Goal: Task Accomplishment & Management: Complete application form

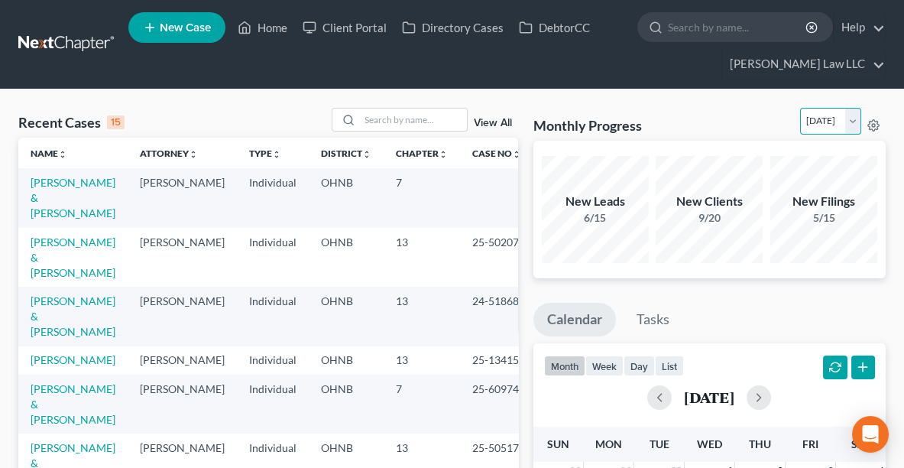
click at [846, 121] on select "[DATE] [DATE] [DATE] [DATE] [DATE] [DATE] [DATE] [DATE] [DATE] [DATE] [DATE] [D…" at bounding box center [830, 121] width 61 height 27
click at [800, 108] on select "[DATE] [DATE] [DATE] [DATE] [DATE] [DATE] [DATE] [DATE] [DATE] [DATE] [DATE] [D…" at bounding box center [830, 121] width 61 height 27
drag, startPoint x: 783, startPoint y: 117, endPoint x: 833, endPoint y: 119, distance: 49.7
click at [833, 119] on select "[DATE] [DATE] [DATE] [DATE] [DATE] [DATE] [DATE] [DATE] [DATE] [DATE] [DATE] [D…" at bounding box center [830, 121] width 61 height 27
click at [800, 108] on select "[DATE] [DATE] [DATE] [DATE] [DATE] [DATE] [DATE] [DATE] [DATE] [DATE] [DATE] [D…" at bounding box center [830, 121] width 61 height 27
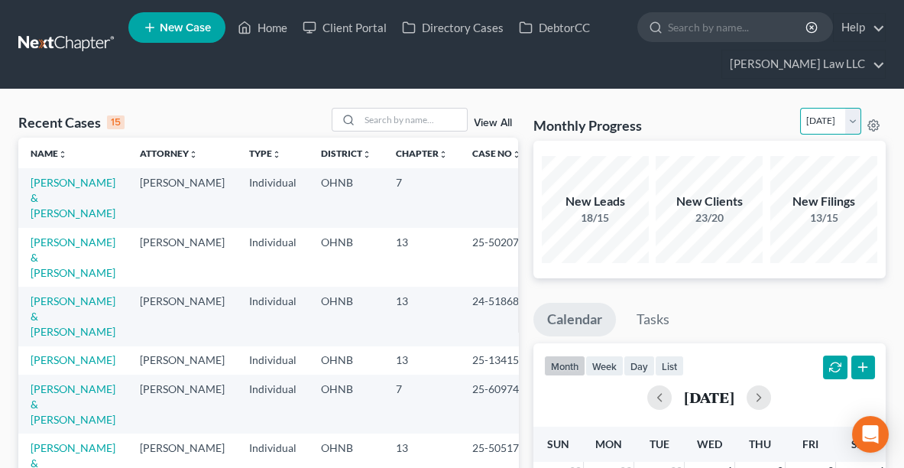
click at [800, 123] on select "[DATE] [DATE] [DATE] [DATE] [DATE] [DATE] [DATE] [DATE] [DATE] [DATE] [DATE] [D…" at bounding box center [830, 121] width 61 height 27
click at [800, 108] on select "[DATE] [DATE] [DATE] [DATE] [DATE] [DATE] [DATE] [DATE] [DATE] [DATE] [DATE] [D…" at bounding box center [830, 121] width 61 height 27
click at [800, 121] on select "[DATE] [DATE] [DATE] [DATE] [DATE] [DATE] [DATE] [DATE] [DATE] [DATE] [DATE] [D…" at bounding box center [830, 121] width 61 height 27
click at [800, 108] on select "[DATE] [DATE] [DATE] [DATE] [DATE] [DATE] [DATE] [DATE] [DATE] [DATE] [DATE] [D…" at bounding box center [830, 121] width 61 height 27
click at [802, 122] on select "[DATE] [DATE] [DATE] [DATE] [DATE] [DATE] [DATE] [DATE] [DATE] [DATE] [DATE] [D…" at bounding box center [830, 121] width 61 height 27
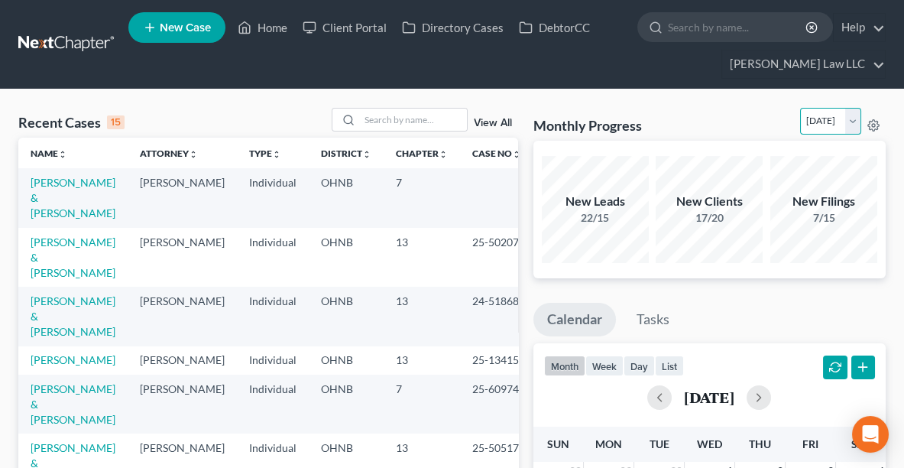
click at [800, 108] on select "[DATE] [DATE] [DATE] [DATE] [DATE] [DATE] [DATE] [DATE] [DATE] [DATE] [DATE] [D…" at bounding box center [830, 121] width 61 height 27
click at [803, 125] on select "[DATE] [DATE] [DATE] [DATE] [DATE] [DATE] [DATE] [DATE] [DATE] [DATE] [DATE] [D…" at bounding box center [830, 121] width 61 height 27
click at [800, 108] on select "[DATE] [DATE] [DATE] [DATE] [DATE] [DATE] [DATE] [DATE] [DATE] [DATE] [DATE] [D…" at bounding box center [830, 121] width 61 height 27
click at [800, 119] on select "[DATE] [DATE] [DATE] [DATE] [DATE] [DATE] [DATE] [DATE] [DATE] [DATE] [DATE] [D…" at bounding box center [830, 121] width 61 height 27
click at [800, 108] on select "[DATE] [DATE] [DATE] [DATE] [DATE] [DATE] [DATE] [DATE] [DATE] [DATE] [DATE] [D…" at bounding box center [830, 121] width 61 height 27
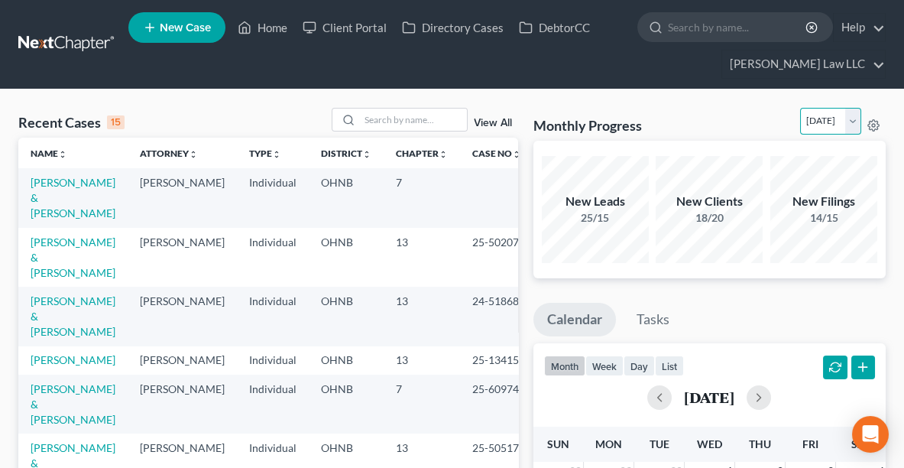
click at [800, 124] on select "[DATE] [DATE] [DATE] [DATE] [DATE] [DATE] [DATE] [DATE] [DATE] [DATE] [DATE] [D…" at bounding box center [830, 121] width 61 height 27
click at [800, 108] on select "[DATE] [DATE] [DATE] [DATE] [DATE] [DATE] [DATE] [DATE] [DATE] [DATE] [DATE] [D…" at bounding box center [830, 121] width 61 height 27
click at [800, 125] on select "[DATE] [DATE] [DATE] [DATE] [DATE] [DATE] [DATE] [DATE] [DATE] [DATE] [DATE] [D…" at bounding box center [830, 121] width 61 height 27
click at [800, 108] on select "[DATE] [DATE] [DATE] [DATE] [DATE] [DATE] [DATE] [DATE] [DATE] [DATE] [DATE] [D…" at bounding box center [830, 121] width 61 height 27
click at [800, 125] on select "[DATE] [DATE] [DATE] [DATE] [DATE] [DATE] [DATE] [DATE] [DATE] [DATE] [DATE] [D…" at bounding box center [830, 121] width 61 height 27
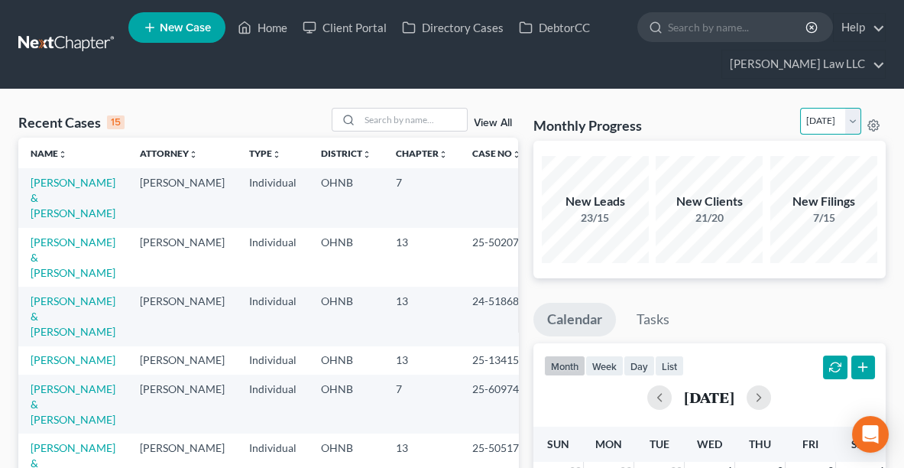
click at [800, 108] on select "[DATE] [DATE] [DATE] [DATE] [DATE] [DATE] [DATE] [DATE] [DATE] [DATE] [DATE] [D…" at bounding box center [830, 121] width 61 height 27
click at [854, 116] on select "[DATE] [DATE] [DATE] [DATE] [DATE] [DATE] [DATE] [DATE] [DATE] [DATE] [DATE] [D…" at bounding box center [830, 121] width 61 height 27
select select "0"
click at [800, 108] on select "[DATE] [DATE] [DATE] [DATE] [DATE] [DATE] [DATE] [DATE] [DATE] [DATE] [DATE] [D…" at bounding box center [830, 121] width 61 height 27
click at [41, 186] on link "[PERSON_NAME] & [PERSON_NAME]" at bounding box center [73, 198] width 85 height 44
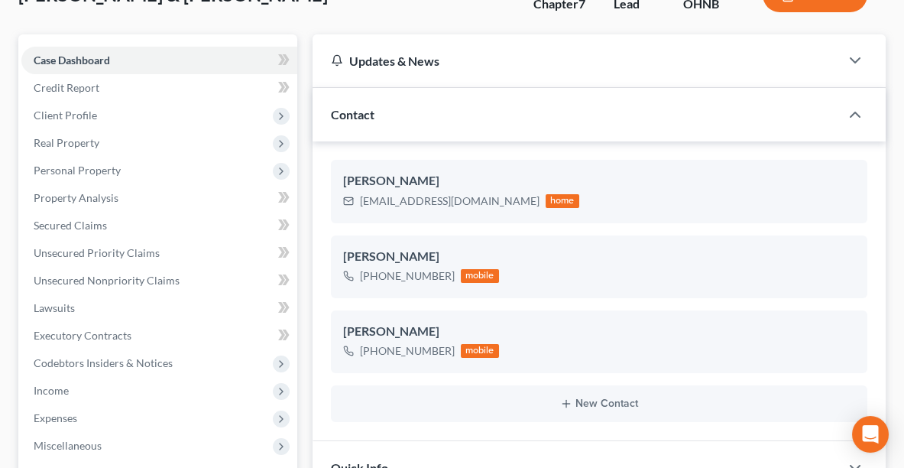
scroll to position [84, 0]
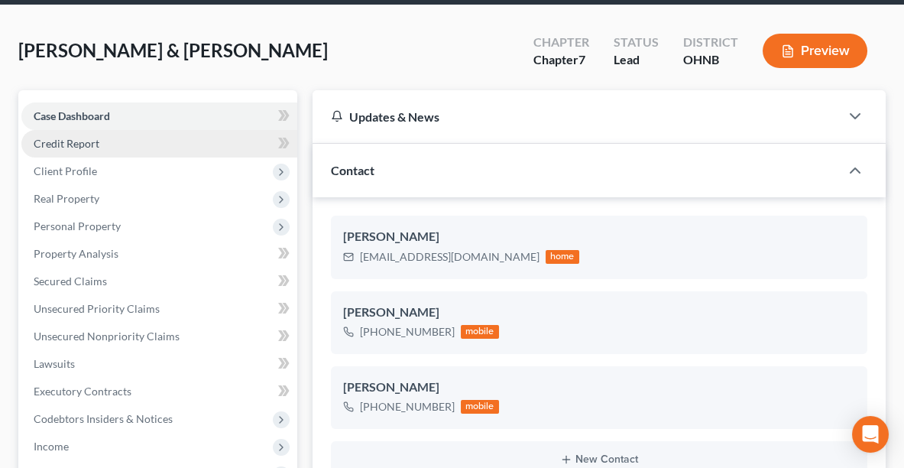
click at [110, 152] on link "Credit Report" at bounding box center [159, 144] width 276 height 28
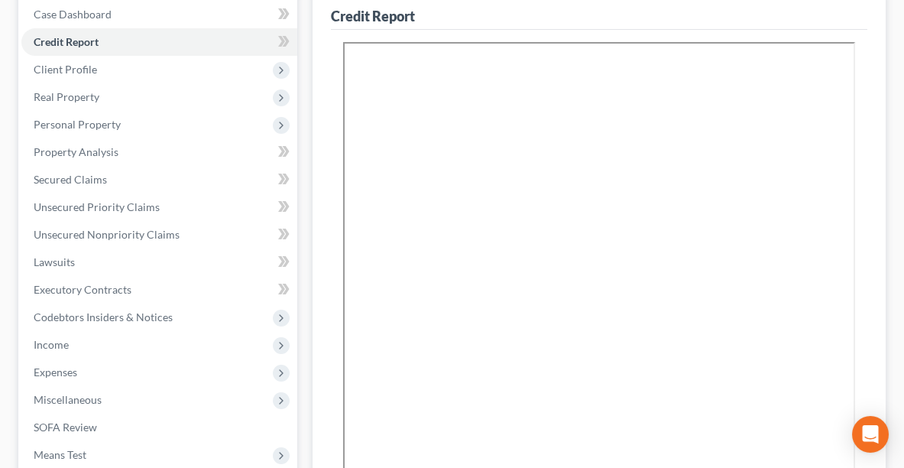
scroll to position [187, 0]
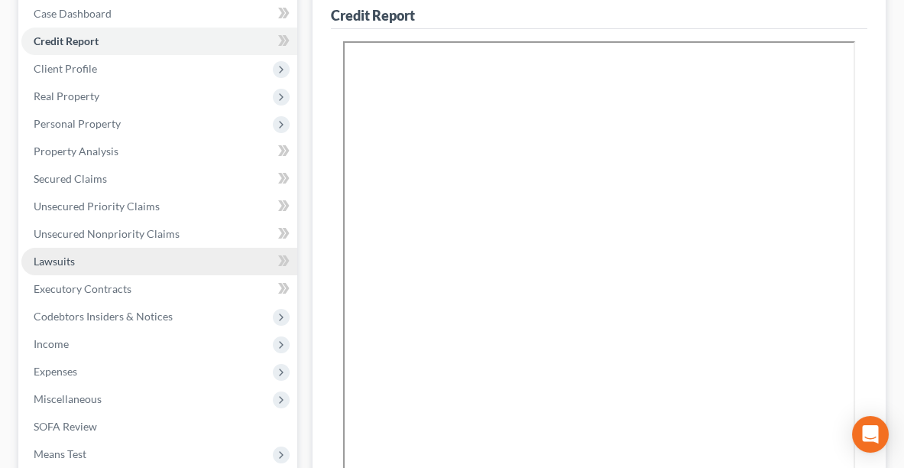
click at [119, 259] on link "Lawsuits" at bounding box center [159, 262] width 276 height 28
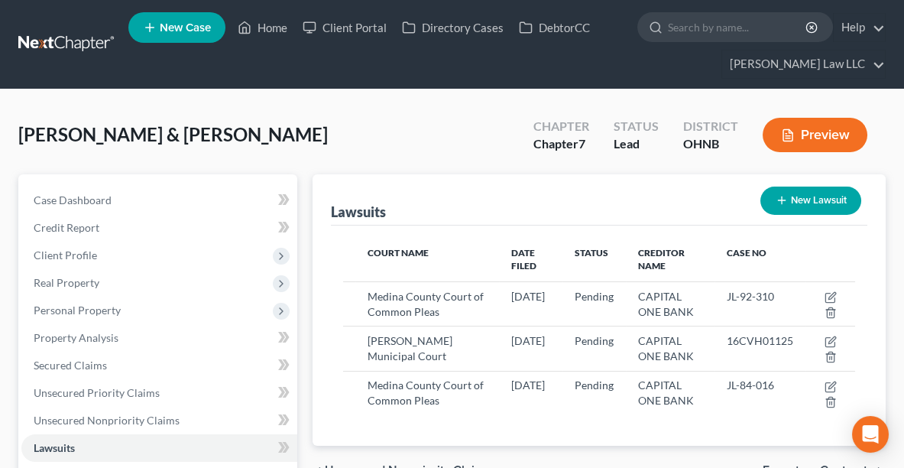
click at [813, 138] on button "Preview" at bounding box center [815, 135] width 105 height 34
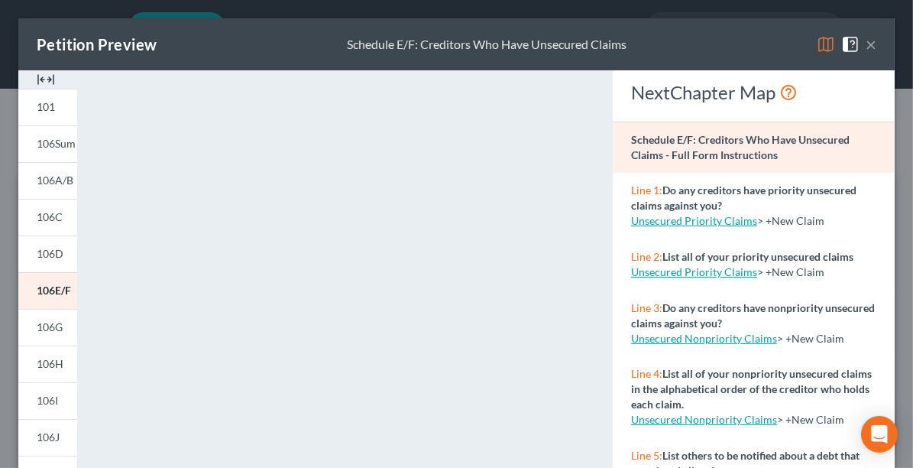
click at [855, 47] on span at bounding box center [854, 43] width 24 height 13
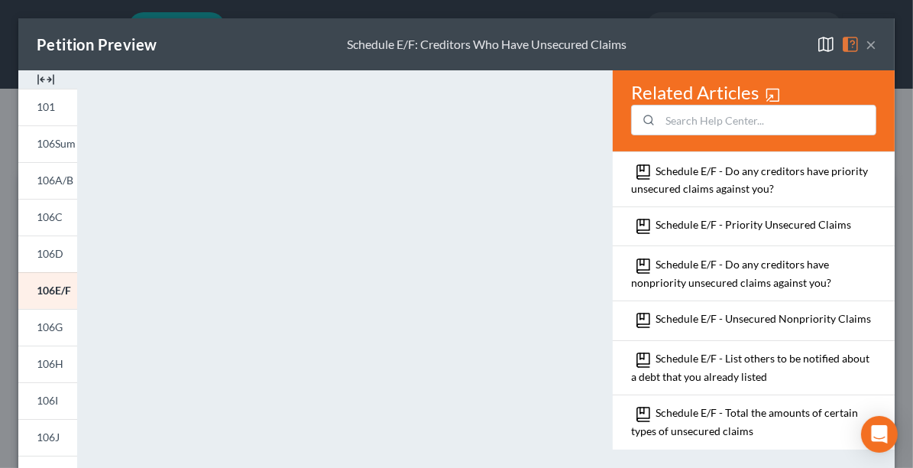
click at [870, 49] on div "Petition Preview Schedule E/F: Creditors Who Have Unsecured Claims ×" at bounding box center [456, 44] width 877 height 52
click at [866, 46] on button "×" at bounding box center [871, 44] width 11 height 18
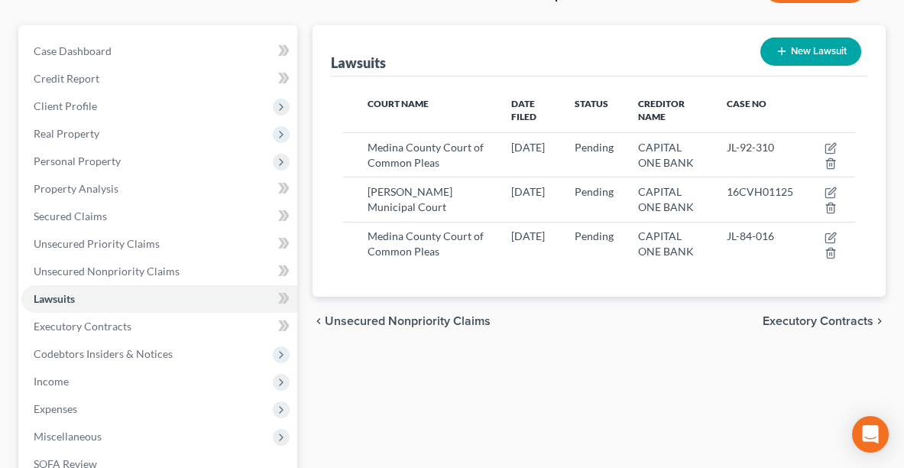
scroll to position [369, 0]
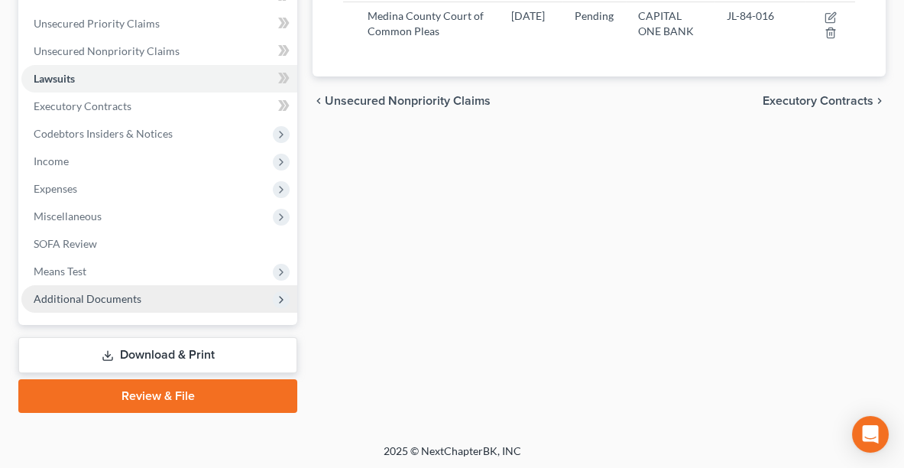
click at [160, 291] on span "Additional Documents" at bounding box center [159, 299] width 276 height 28
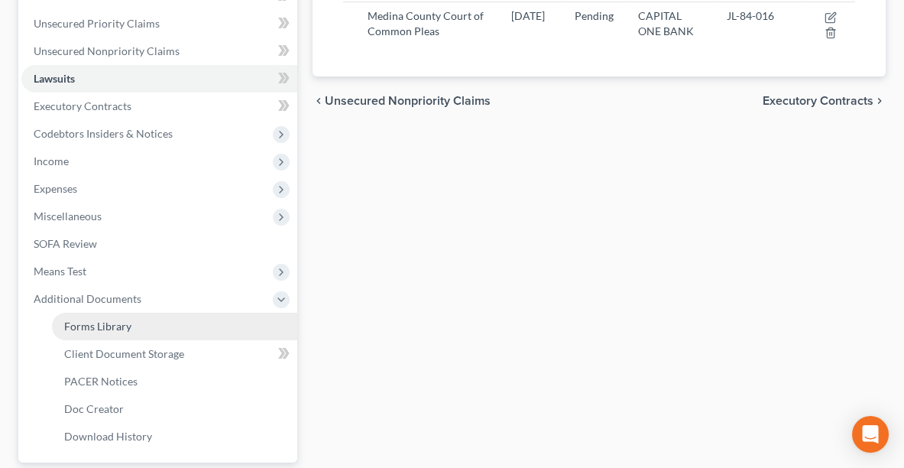
click at [101, 333] on link "Forms Library" at bounding box center [174, 327] width 245 height 28
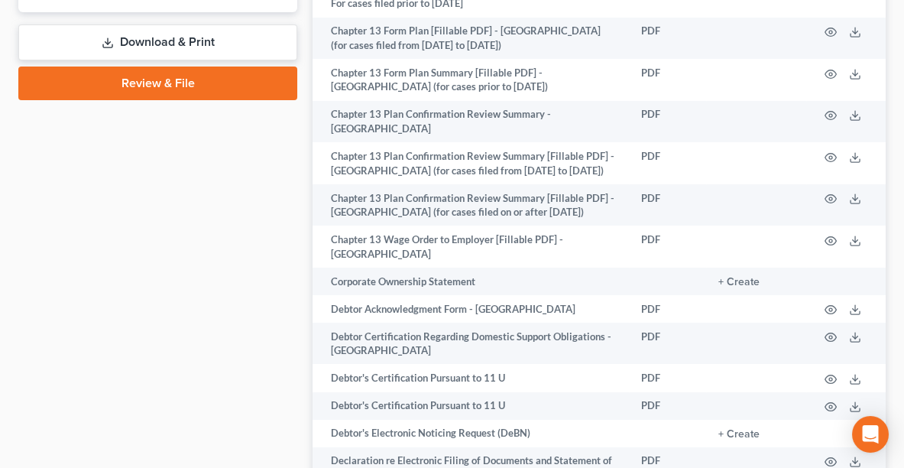
scroll to position [955, 0]
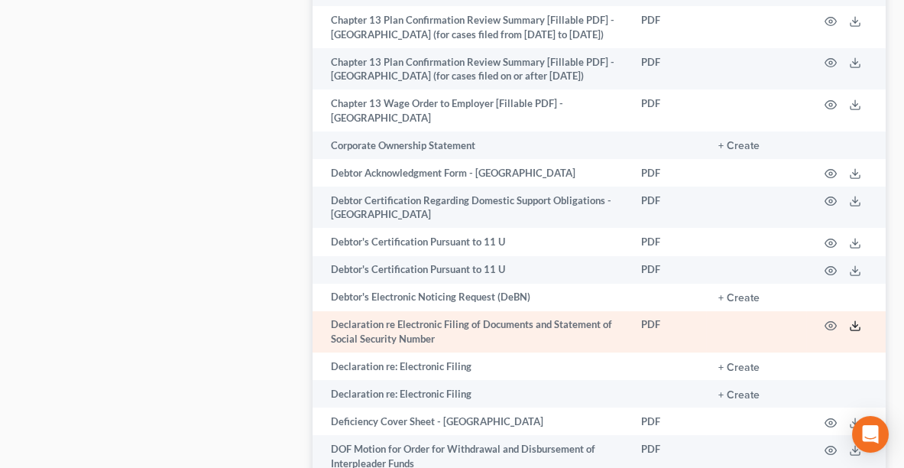
click at [858, 320] on icon at bounding box center [855, 326] width 12 height 12
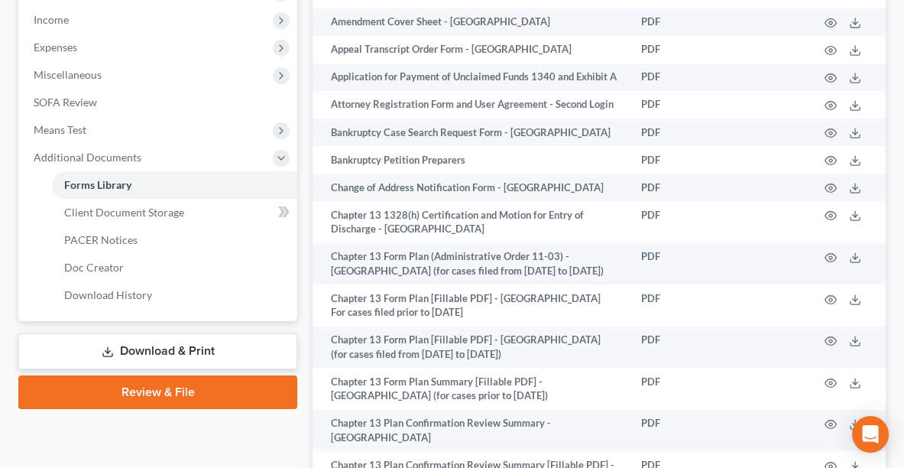
scroll to position [523, 0]
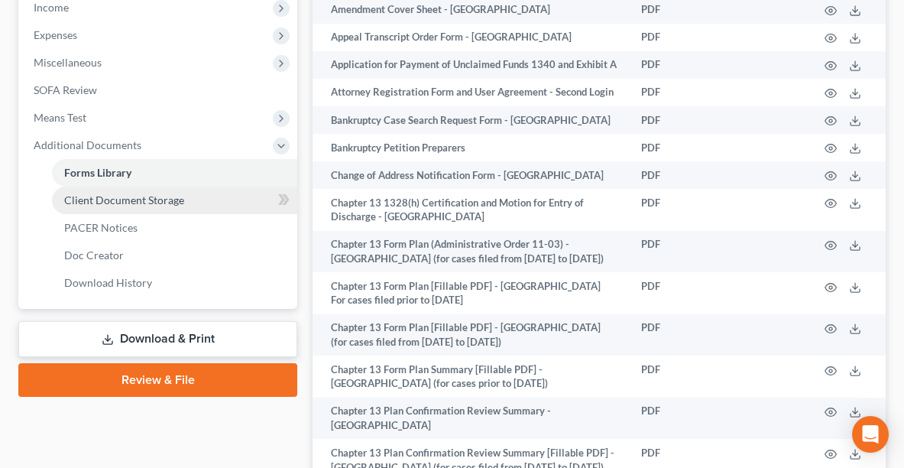
click at [121, 211] on link "Client Document Storage" at bounding box center [174, 201] width 245 height 28
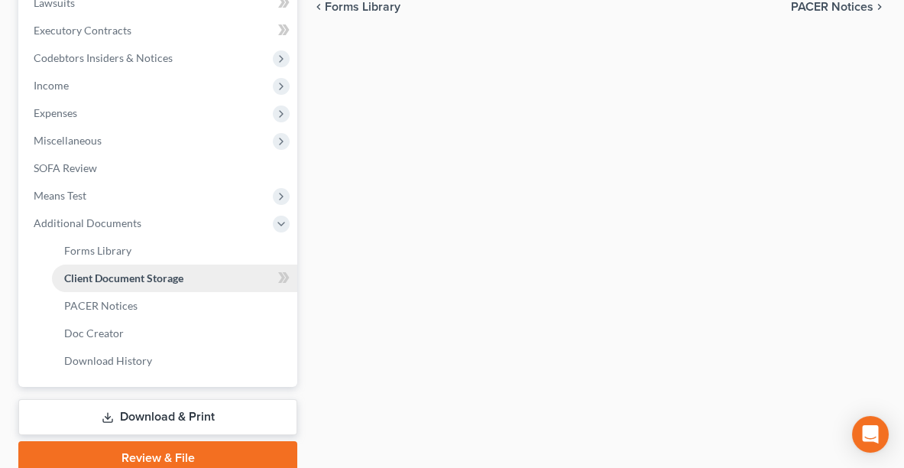
scroll to position [40, 0]
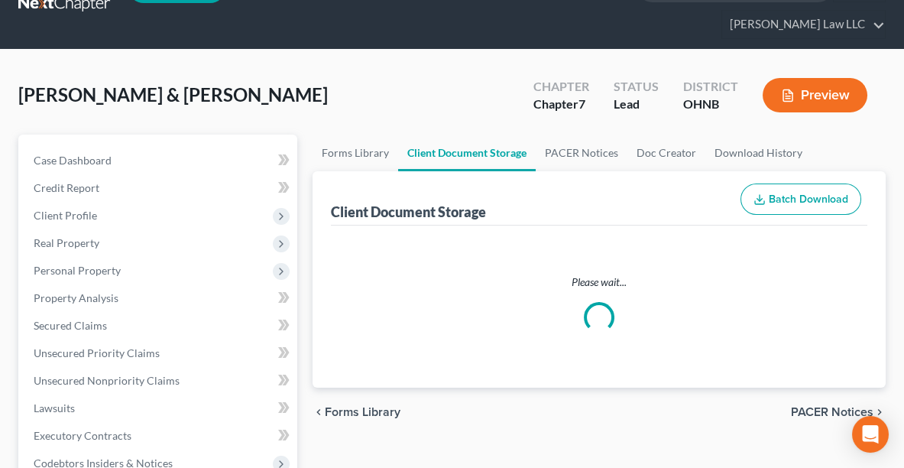
select select "20"
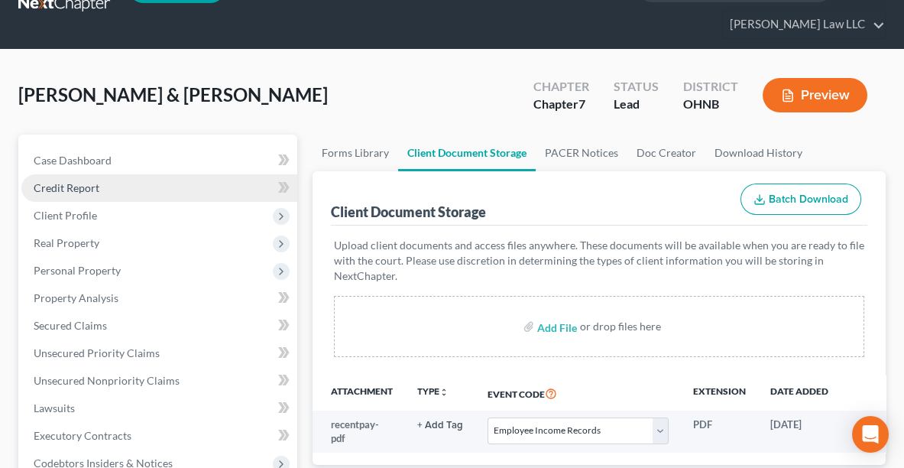
scroll to position [0, 0]
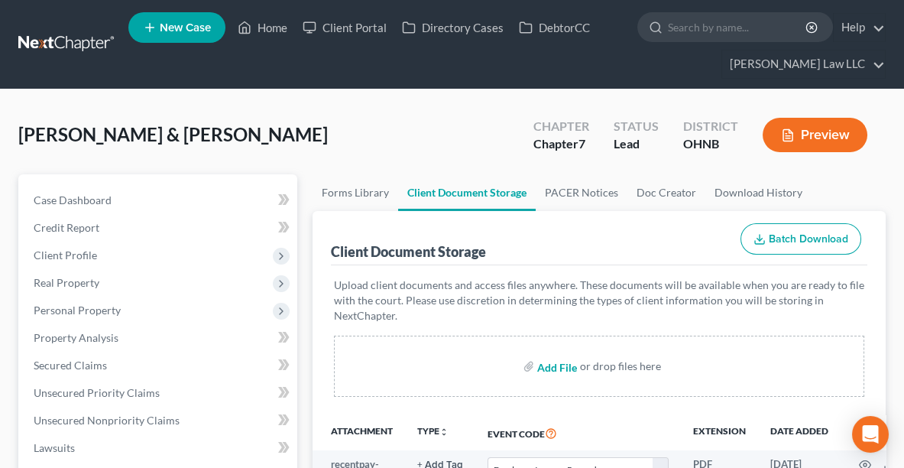
click at [553, 364] on input "file" at bounding box center [555, 366] width 37 height 28
type input "C:\fakepath\CCC.pdf"
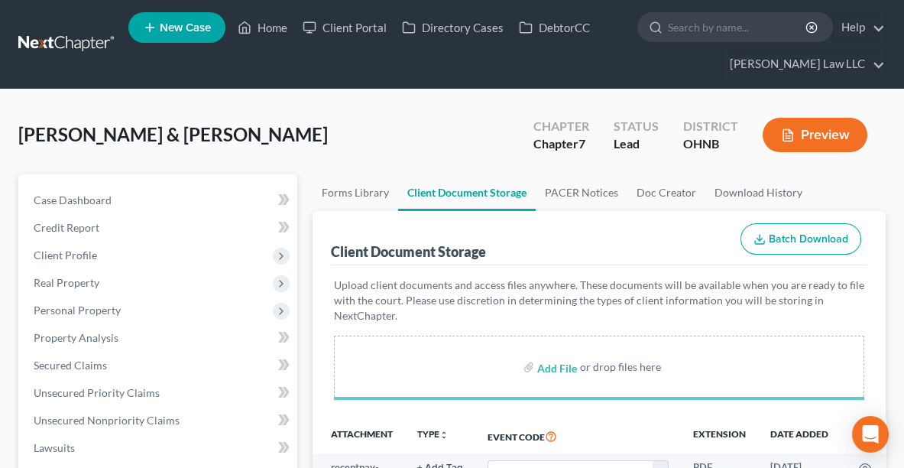
select select "20"
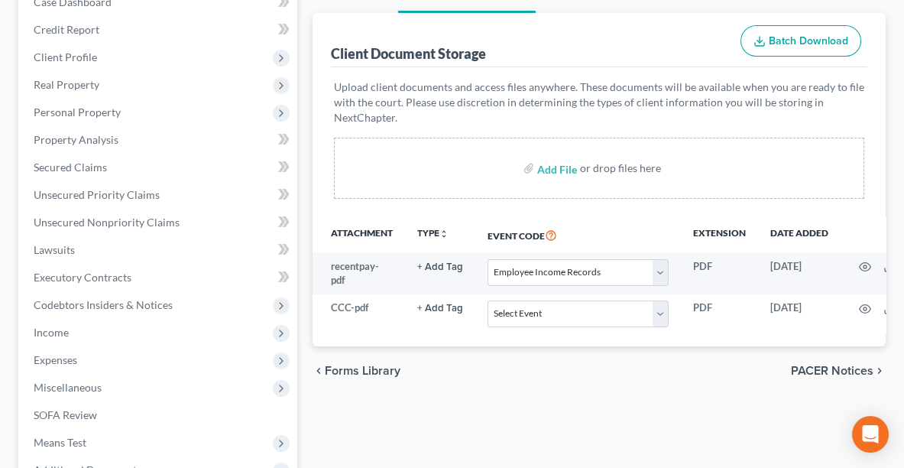
scroll to position [239, 0]
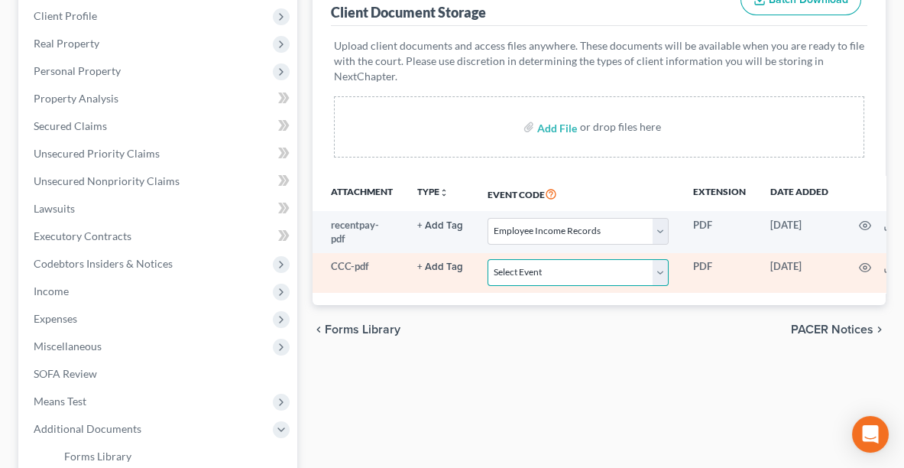
click at [579, 272] on select "Select Event 20 Largest Unsecured Creditors Amended List of Creditors (Fee) Ame…" at bounding box center [578, 272] width 181 height 27
select select "5"
click at [488, 259] on select "Select Event 20 Largest Unsecured Creditors Amended List of Creditors (Fee) Ame…" at bounding box center [578, 272] width 181 height 27
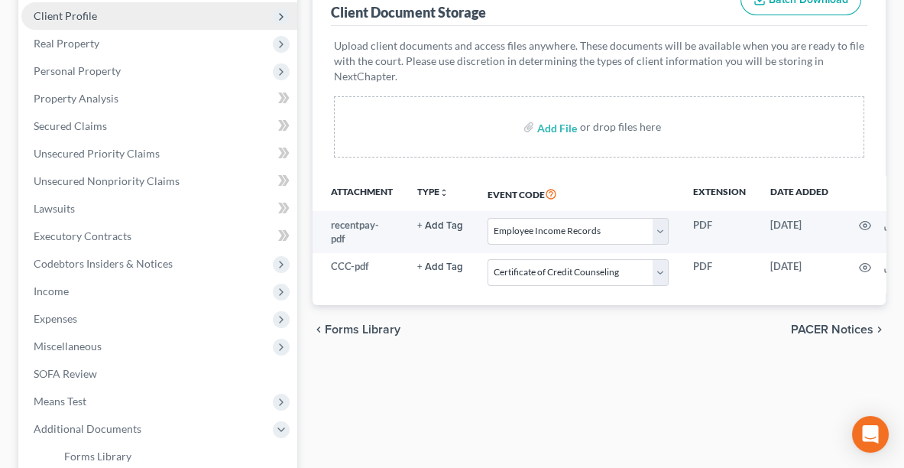
click at [78, 9] on span "Client Profile" at bounding box center [65, 15] width 63 height 13
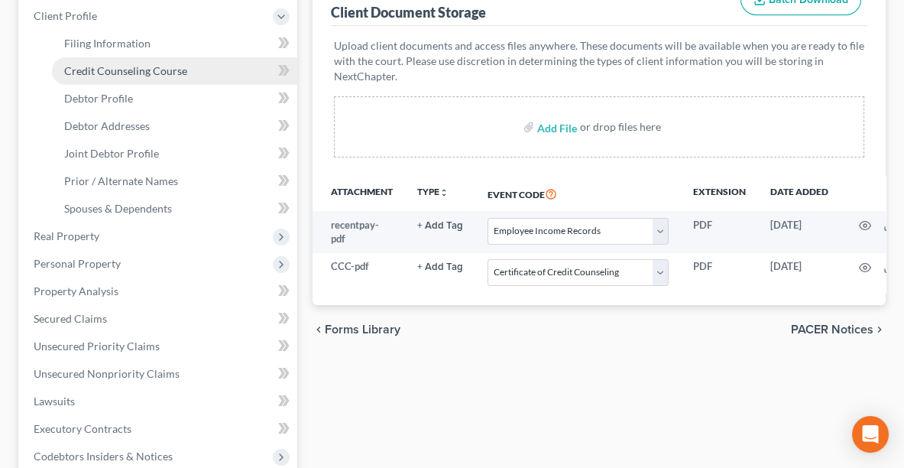
click at [92, 79] on link "Credit Counseling Course" at bounding box center [174, 71] width 245 height 28
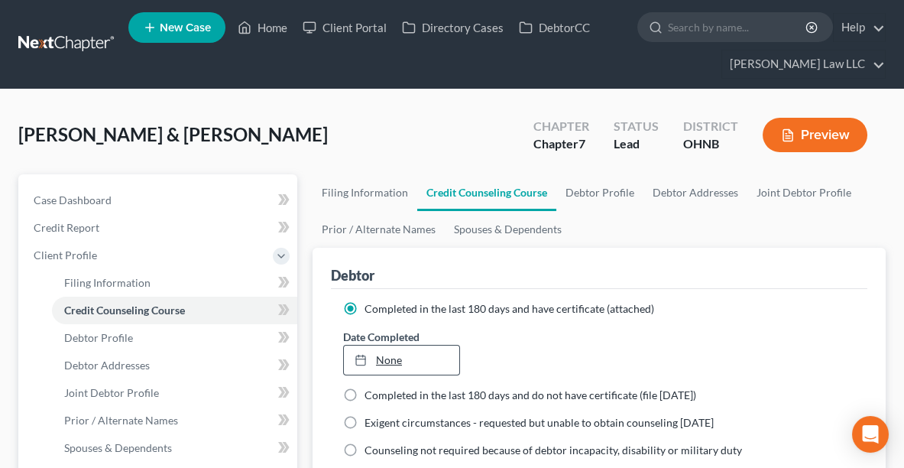
type input "[DATE]"
click at [394, 358] on link "None" at bounding box center [401, 359] width 115 height 29
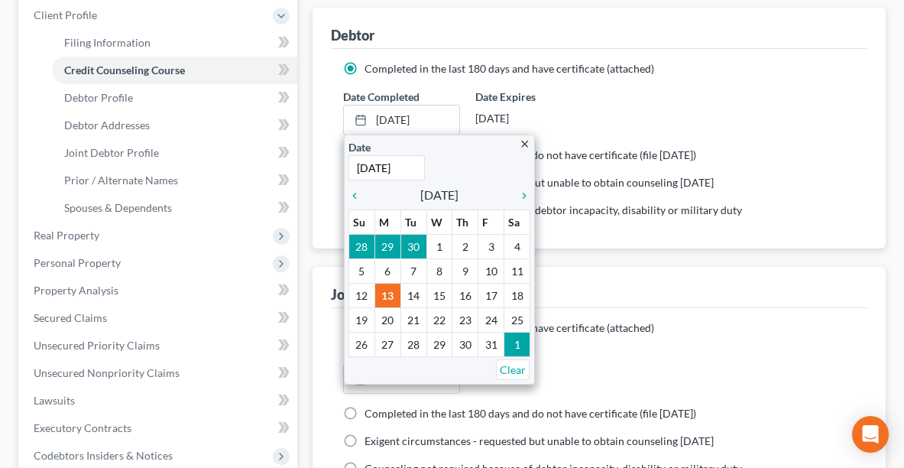
scroll to position [244, 0]
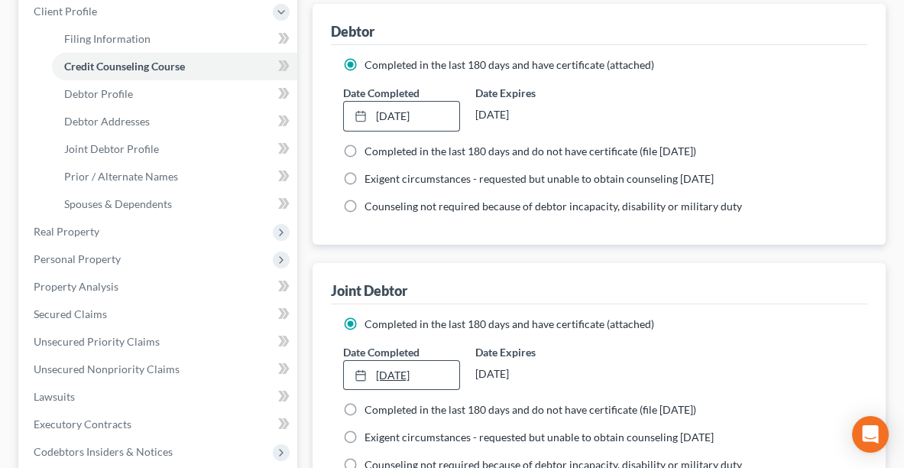
click at [379, 376] on link "[DATE]" at bounding box center [401, 375] width 115 height 29
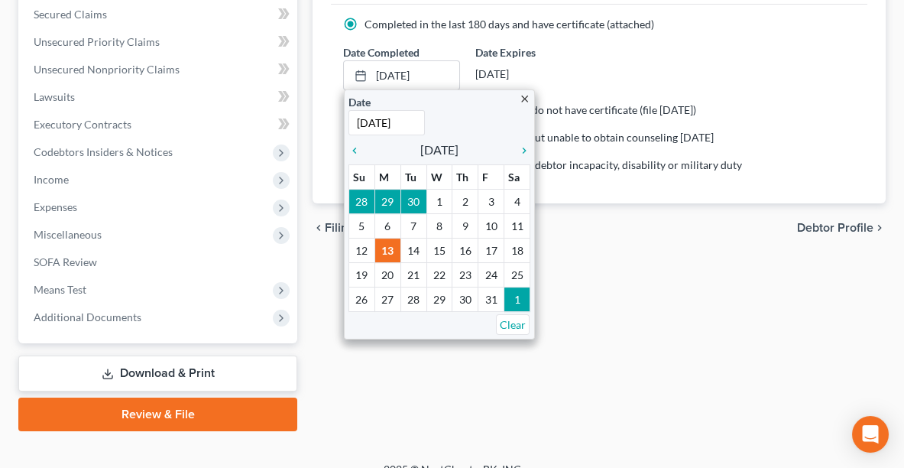
scroll to position [561, 0]
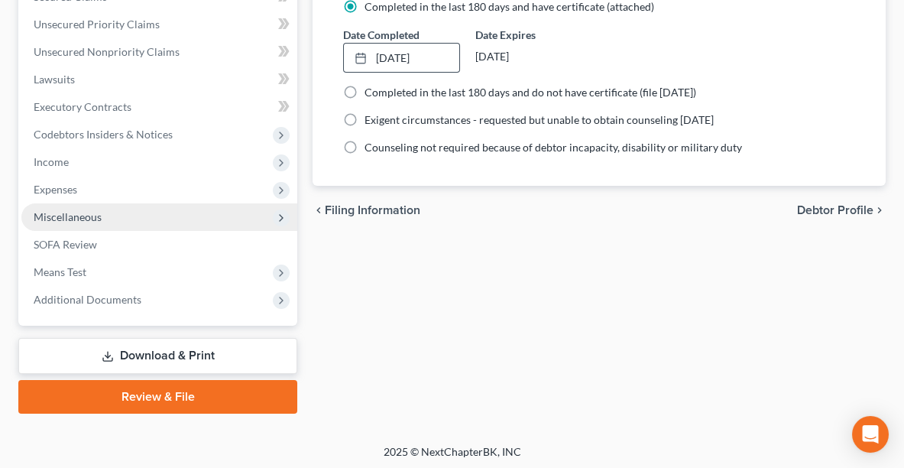
click at [50, 216] on span "Miscellaneous" at bounding box center [68, 216] width 68 height 13
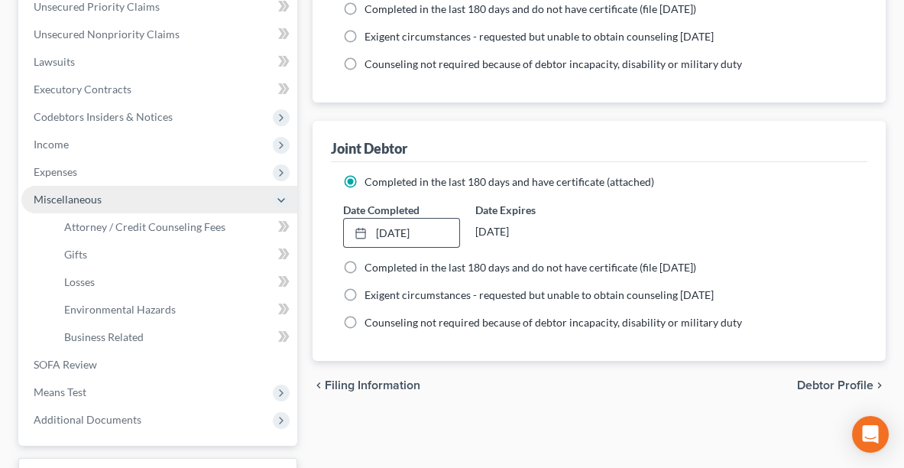
scroll to position [369, 0]
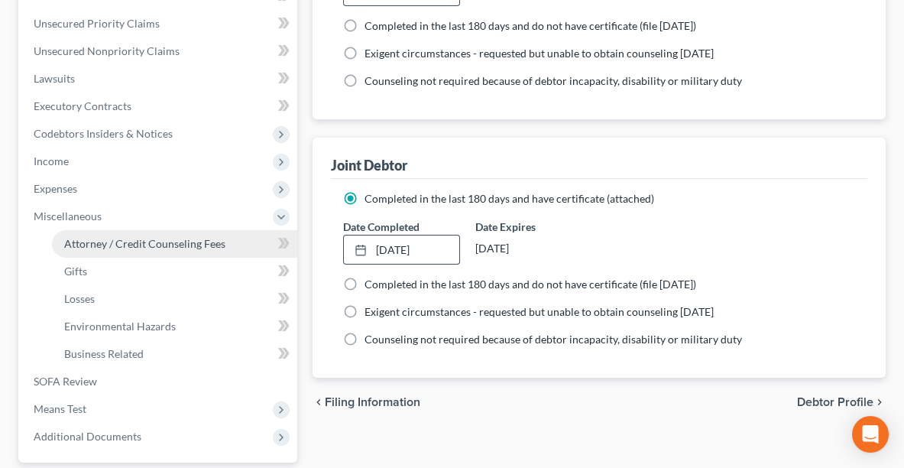
click at [102, 242] on span "Attorney / Credit Counseling Fees" at bounding box center [144, 243] width 161 height 13
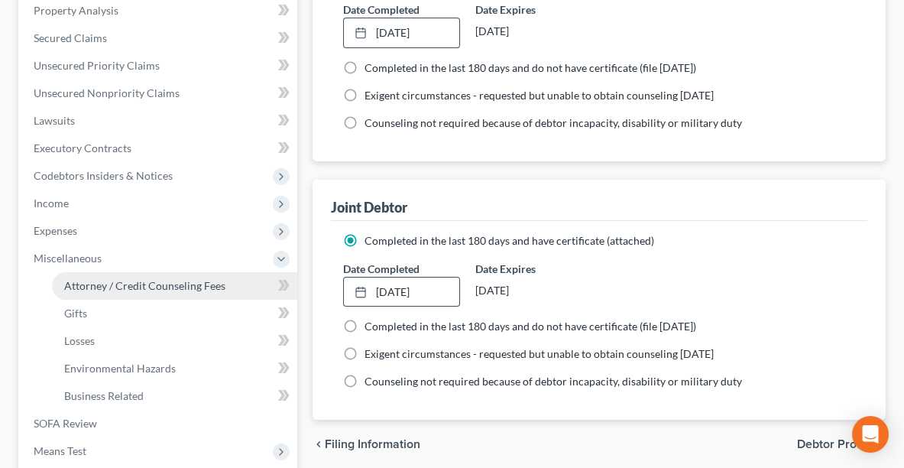
select select "0"
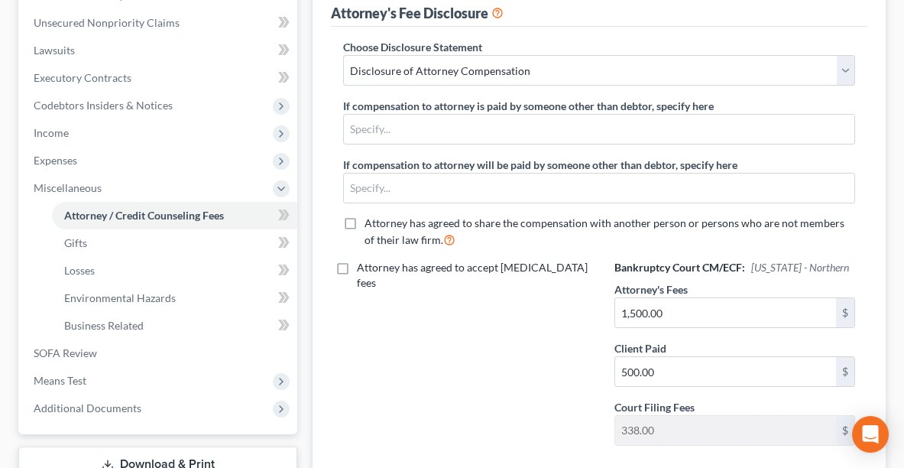
scroll to position [420, 0]
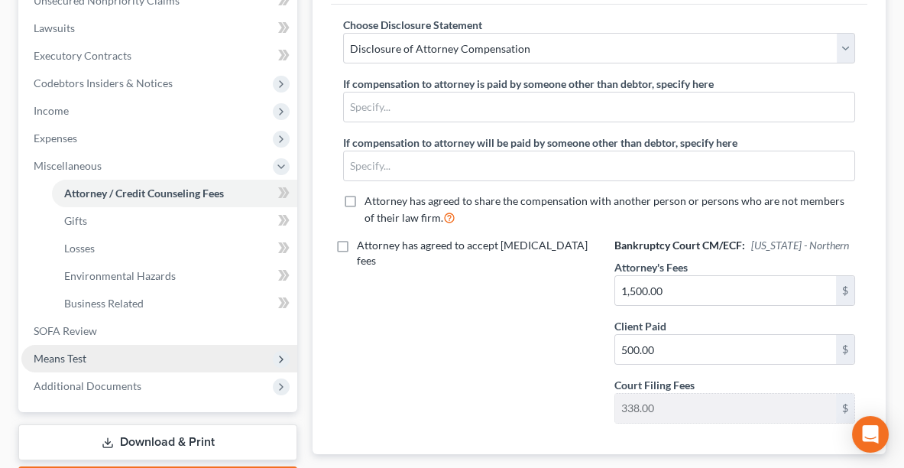
click at [70, 356] on span "Means Test" at bounding box center [60, 358] width 53 height 13
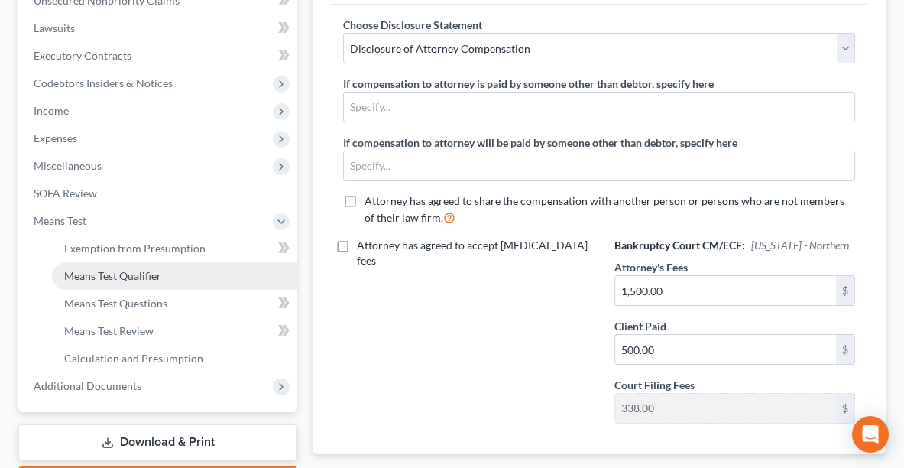
click at [78, 276] on span "Means Test Qualifier" at bounding box center [112, 275] width 97 height 13
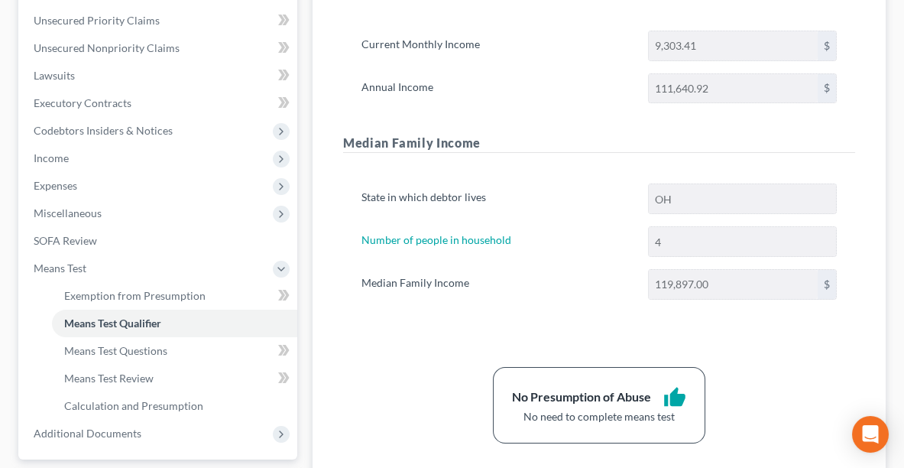
scroll to position [370, 0]
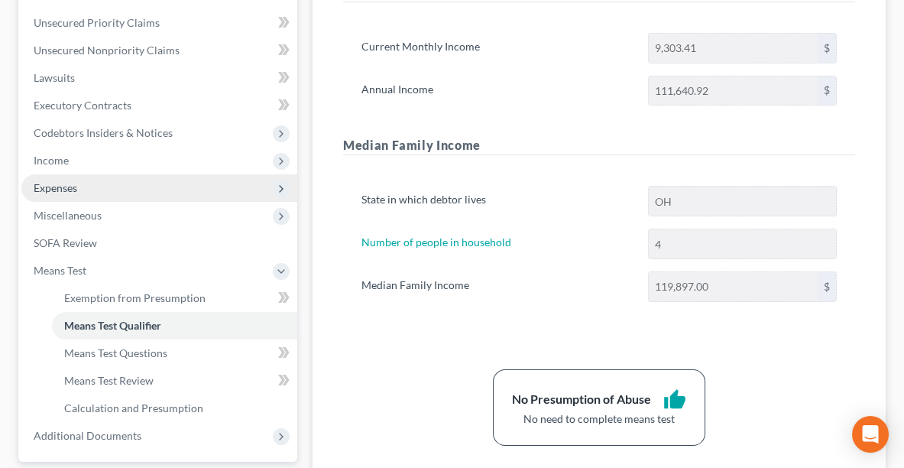
click at [40, 187] on span "Expenses" at bounding box center [56, 187] width 44 height 13
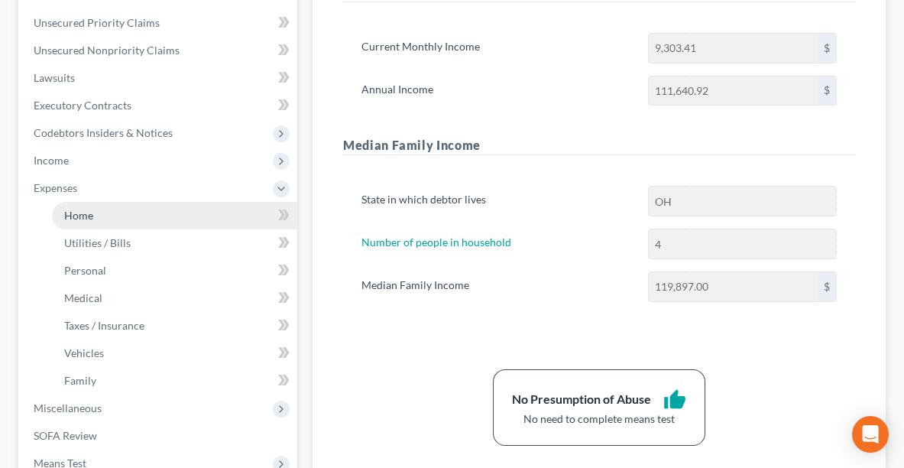
click at [96, 219] on link "Home" at bounding box center [174, 216] width 245 height 28
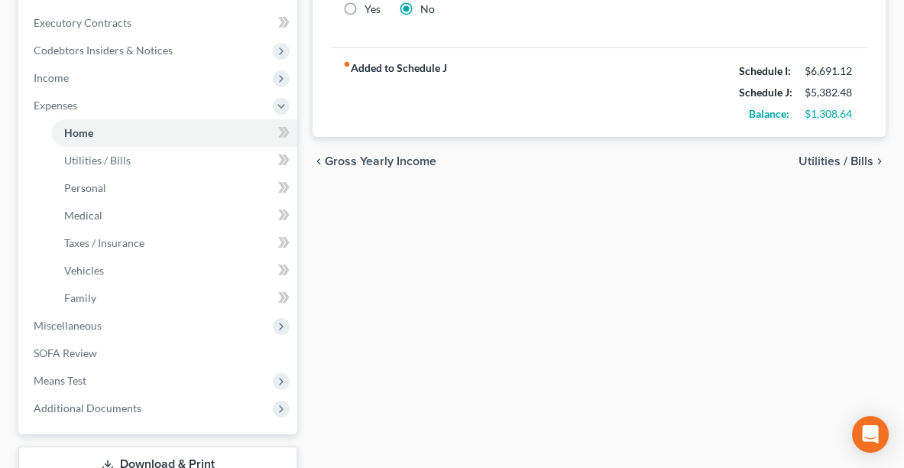
scroll to position [539, 0]
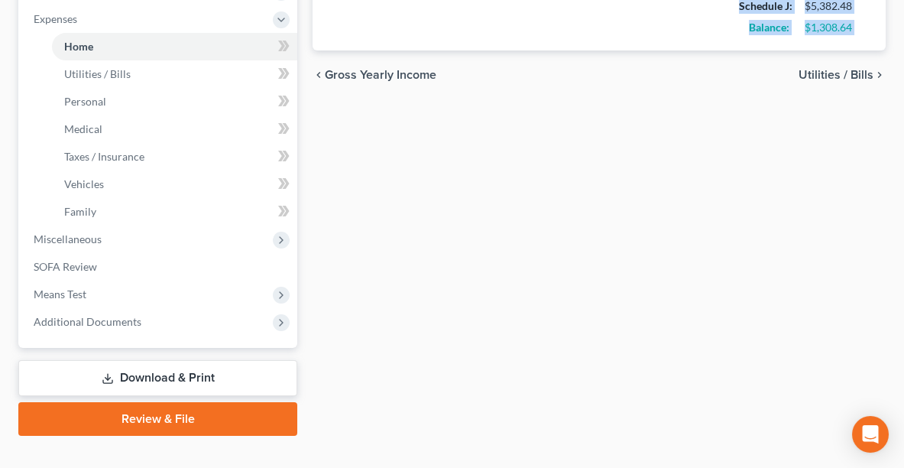
click at [274, 453] on div "[PERSON_NAME] & [PERSON_NAME] Upgraded Chapter Chapter 7 Status Lead District O…" at bounding box center [452, 9] width 904 height 916
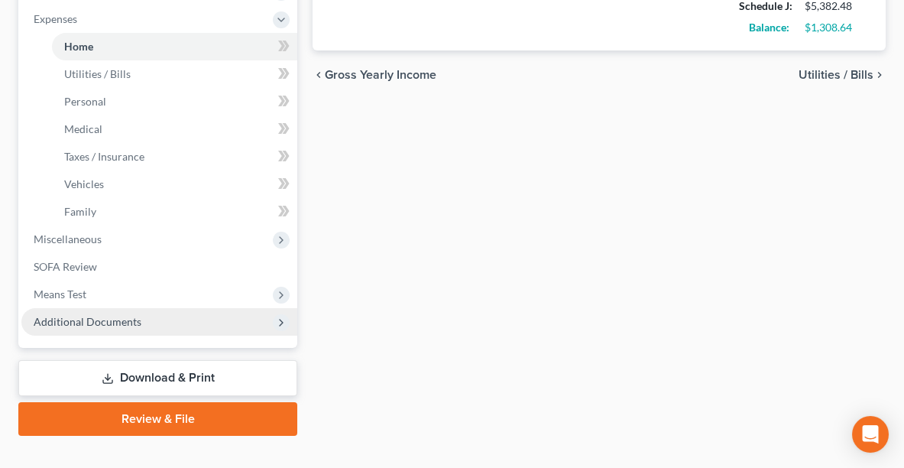
click at [53, 321] on span "Additional Documents" at bounding box center [88, 321] width 108 height 13
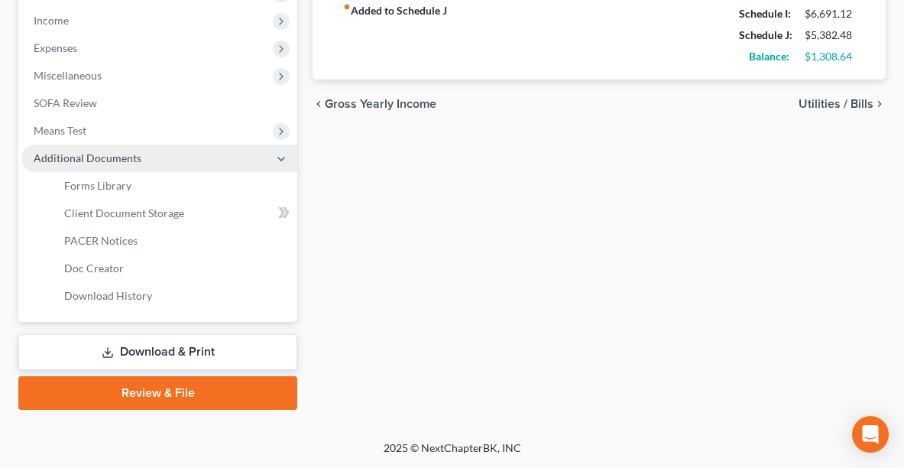
scroll to position [506, 0]
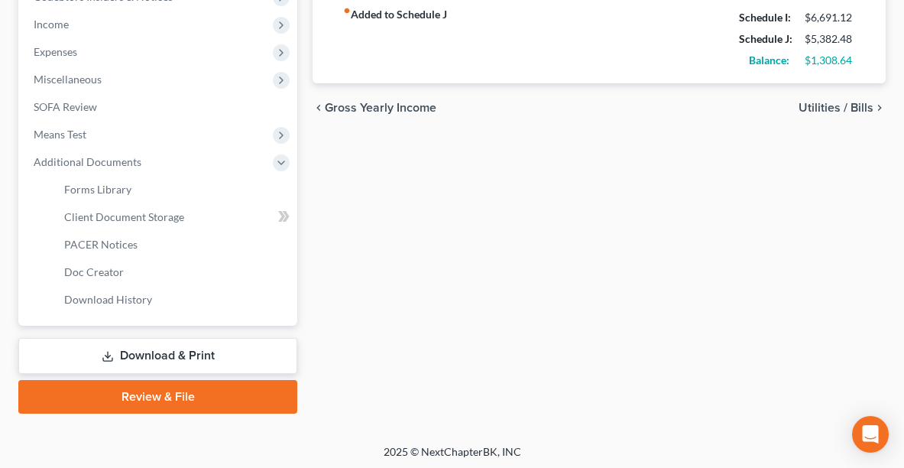
click at [161, 353] on link "Download & Print" at bounding box center [157, 356] width 279 height 36
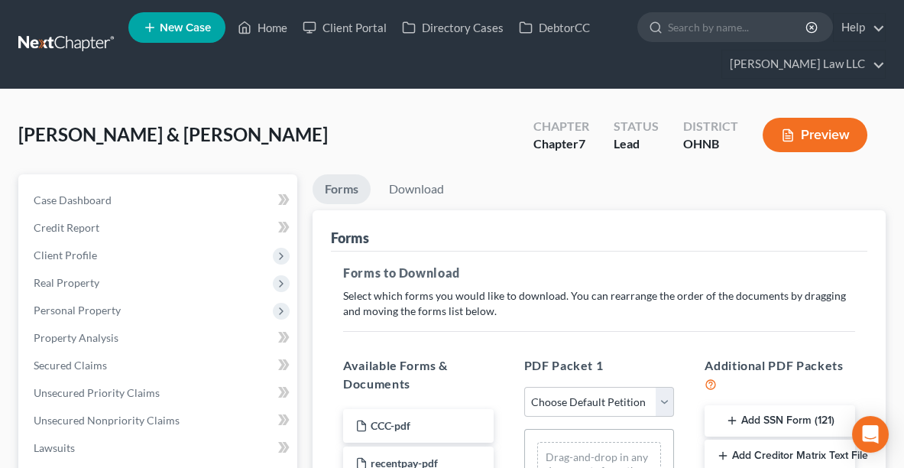
click at [765, 420] on button "Add SSN Form (121)" at bounding box center [780, 421] width 151 height 32
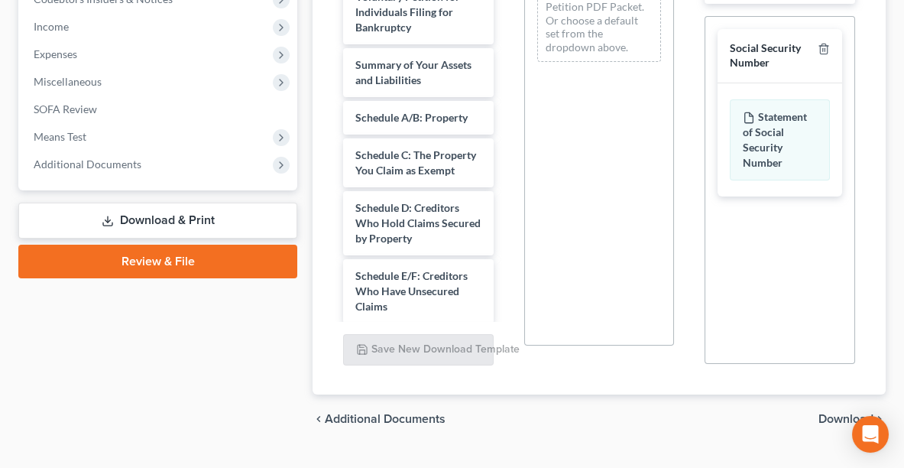
scroll to position [501, 0]
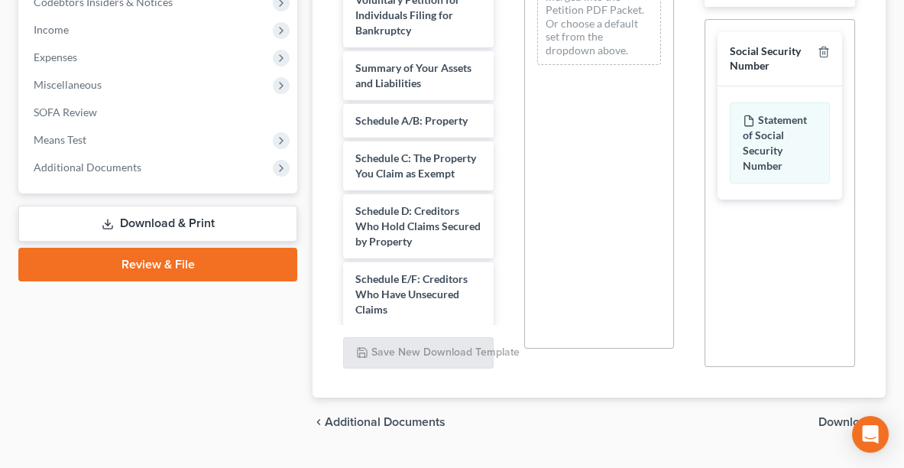
click at [829, 417] on span "Download" at bounding box center [846, 422] width 55 height 12
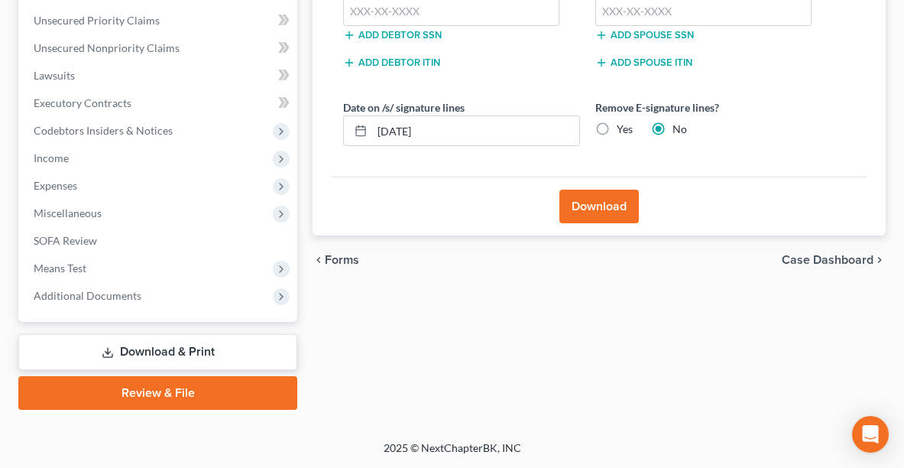
scroll to position [369, 0]
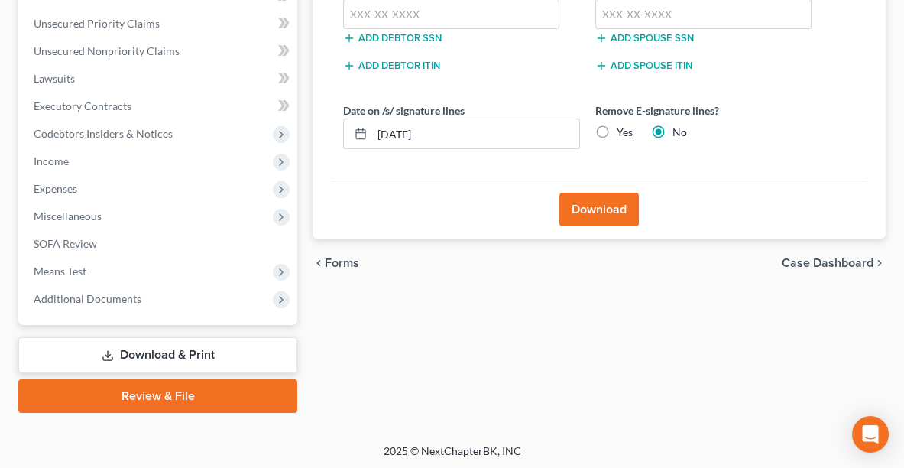
click at [617, 125] on label "Yes" at bounding box center [625, 132] width 16 height 15
click at [623, 125] on input "Yes" at bounding box center [628, 130] width 10 height 10
radio input "true"
radio input "false"
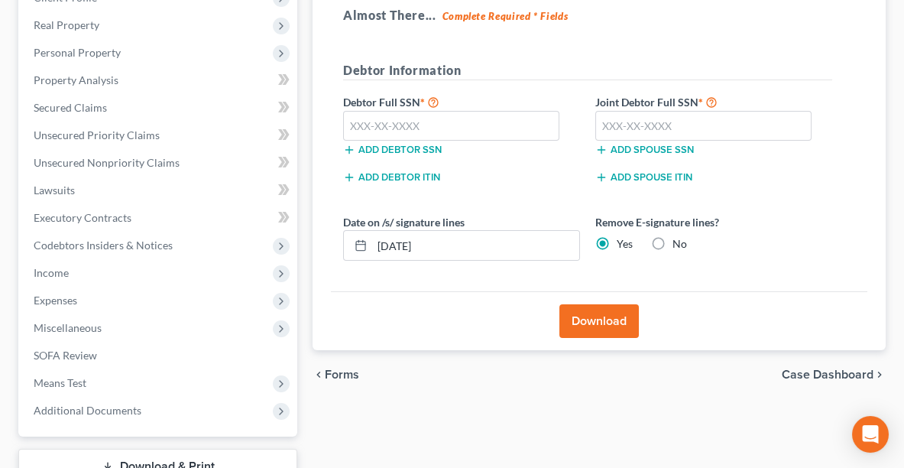
scroll to position [255, 0]
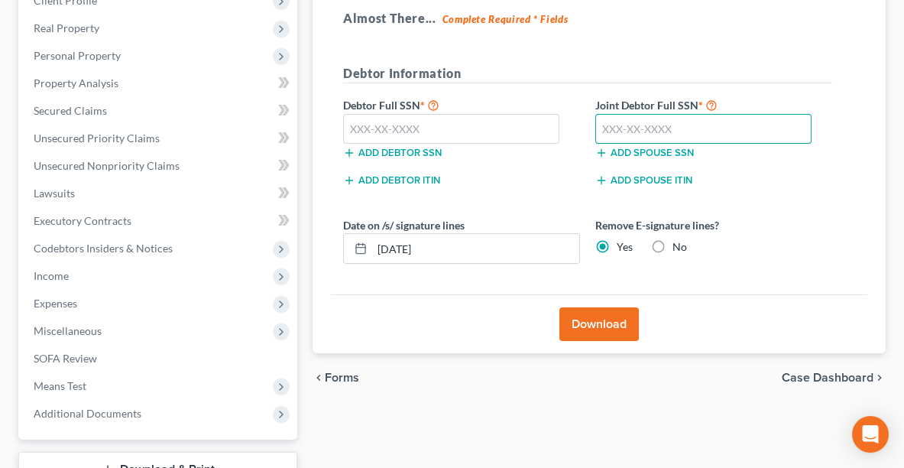
click at [642, 122] on input "text" at bounding box center [703, 129] width 216 height 31
paste input "273-86-8750"
type input "273-86-8750"
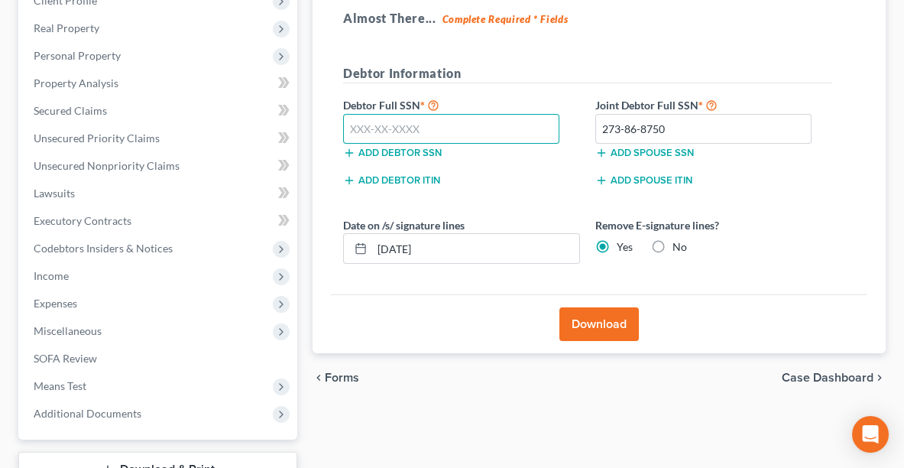
click at [373, 128] on input "text" at bounding box center [451, 129] width 216 height 31
paste input "286-84-9432"
type input "286-84-9432"
click at [597, 312] on button "Download" at bounding box center [599, 324] width 79 height 34
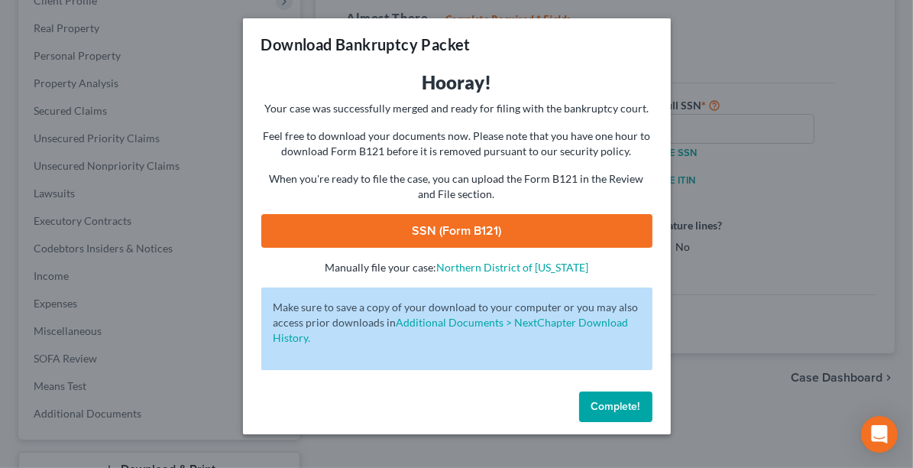
click at [547, 229] on link "SSN (Form B121)" at bounding box center [456, 231] width 391 height 34
click at [621, 406] on span "Complete!" at bounding box center [616, 406] width 49 height 13
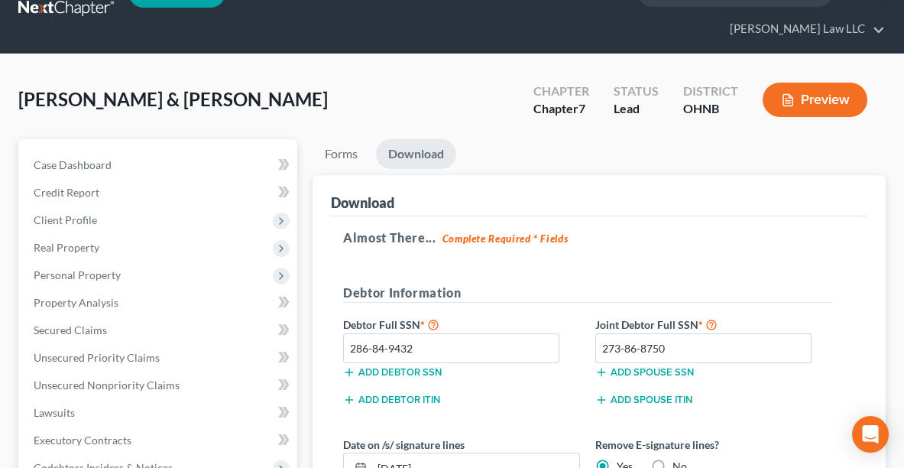
scroll to position [0, 0]
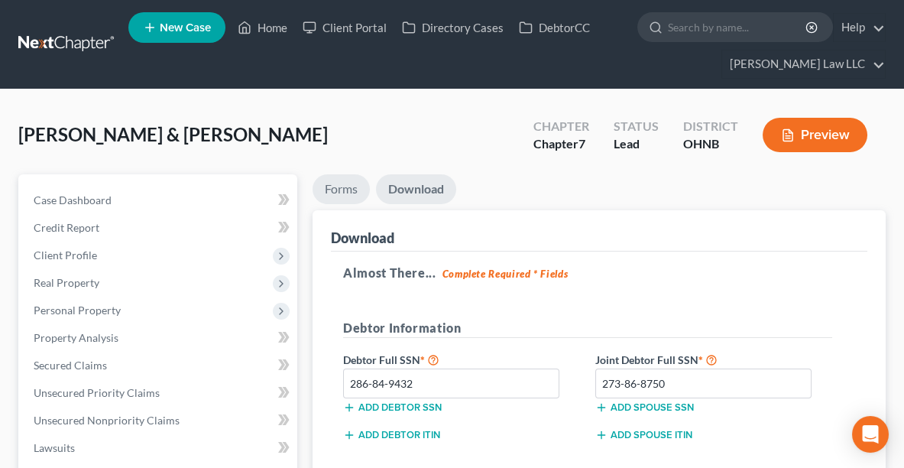
click at [336, 183] on link "Forms" at bounding box center [341, 189] width 57 height 30
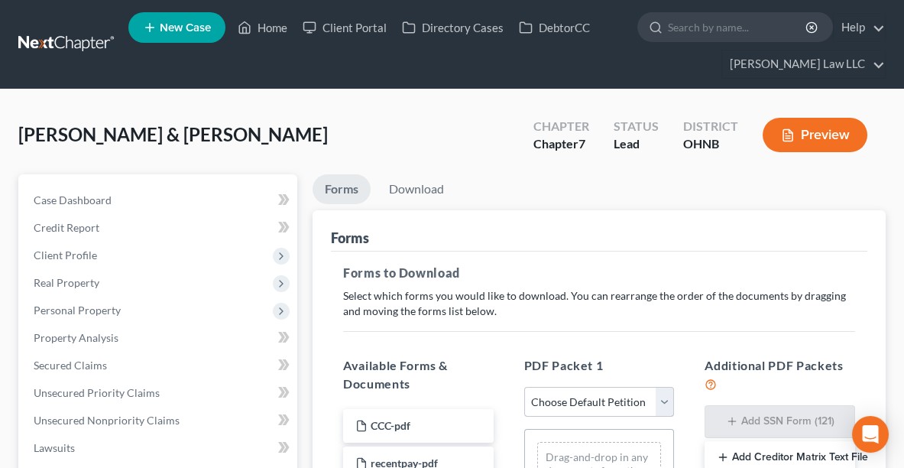
click at [630, 404] on select "Choose Default Petition PDF Packet Complete Bankruptcy Petition (all forms and …" at bounding box center [599, 402] width 151 height 31
select select "0"
click at [524, 387] on select "Choose Default Petition PDF Packet Complete Bankruptcy Petition (all forms and …" at bounding box center [599, 402] width 151 height 31
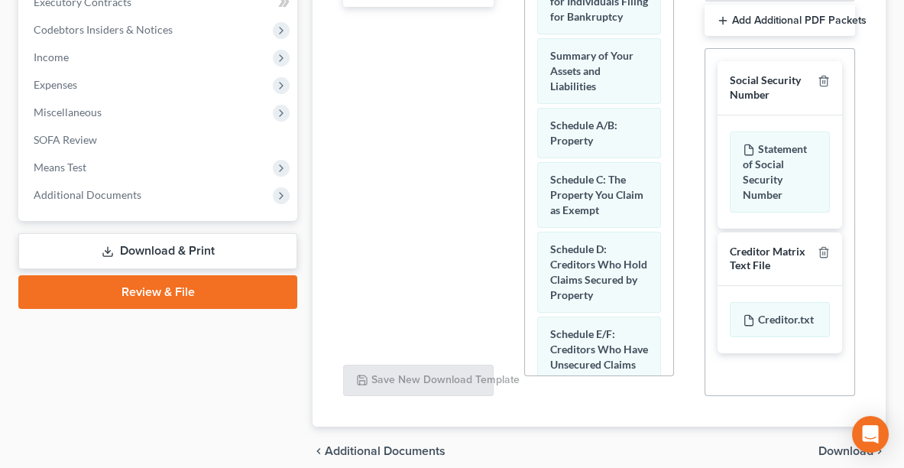
scroll to position [535, 0]
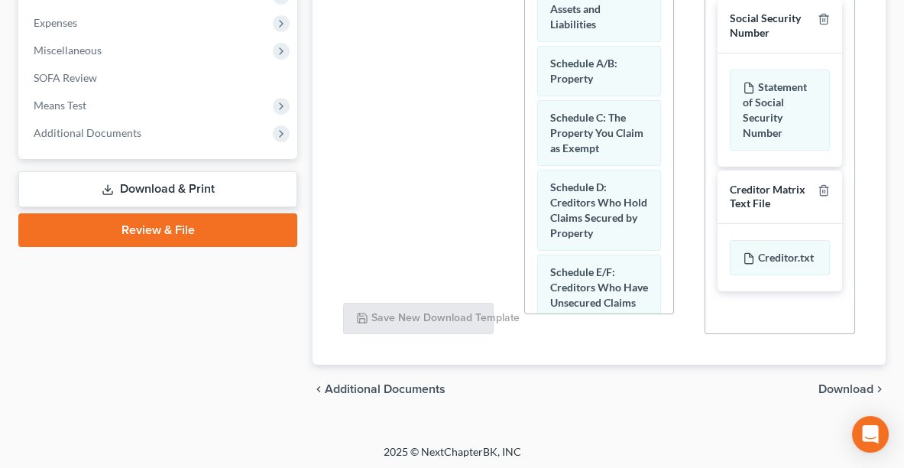
click at [847, 384] on span "Download" at bounding box center [846, 389] width 55 height 12
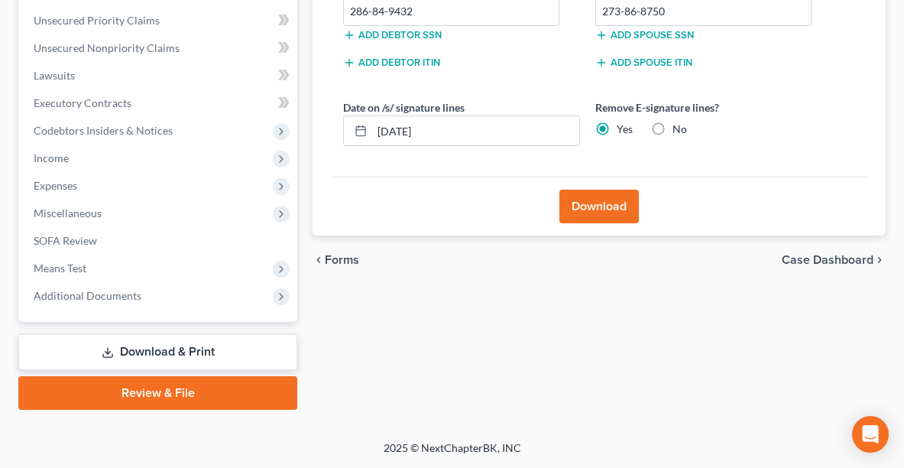
scroll to position [369, 0]
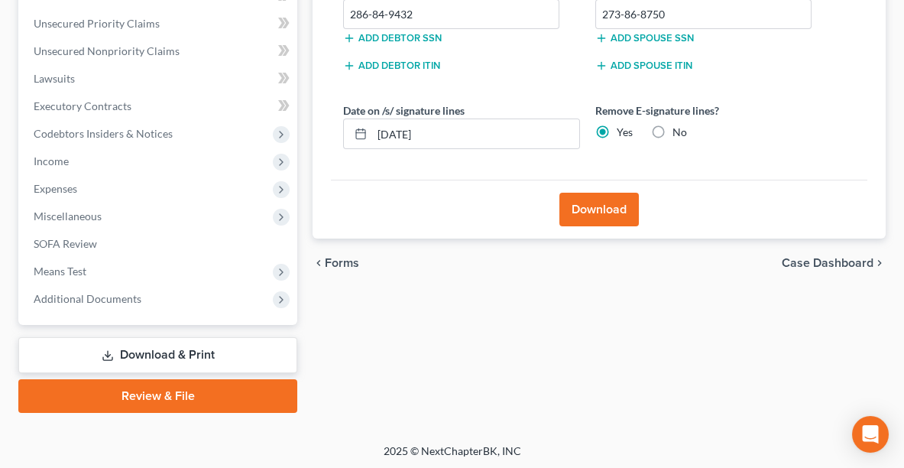
click at [673, 129] on label "No" at bounding box center [680, 132] width 15 height 15
click at [679, 129] on input "No" at bounding box center [684, 130] width 10 height 10
radio input "true"
radio input "false"
click at [581, 204] on button "Download" at bounding box center [599, 210] width 79 height 34
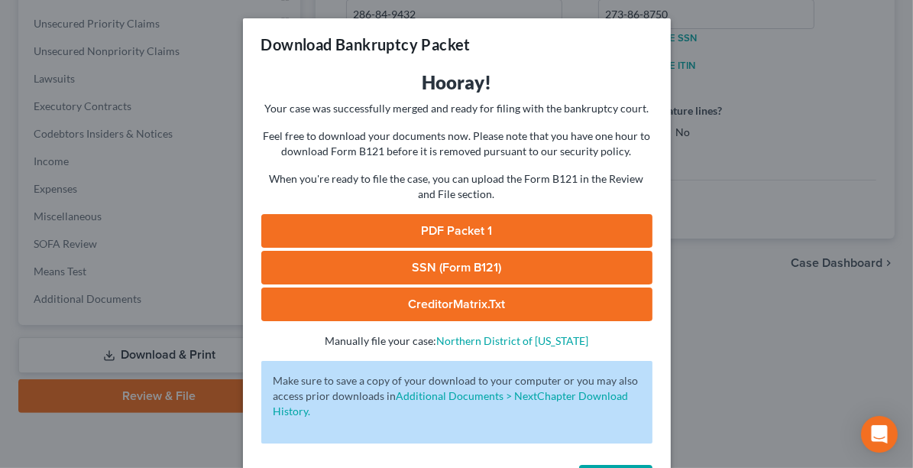
click at [453, 228] on link "PDF Packet 1" at bounding box center [456, 231] width 391 height 34
click at [799, 184] on div "Download Bankruptcy Packet Hooray! Your case was successfully merged and ready …" at bounding box center [456, 234] width 913 height 468
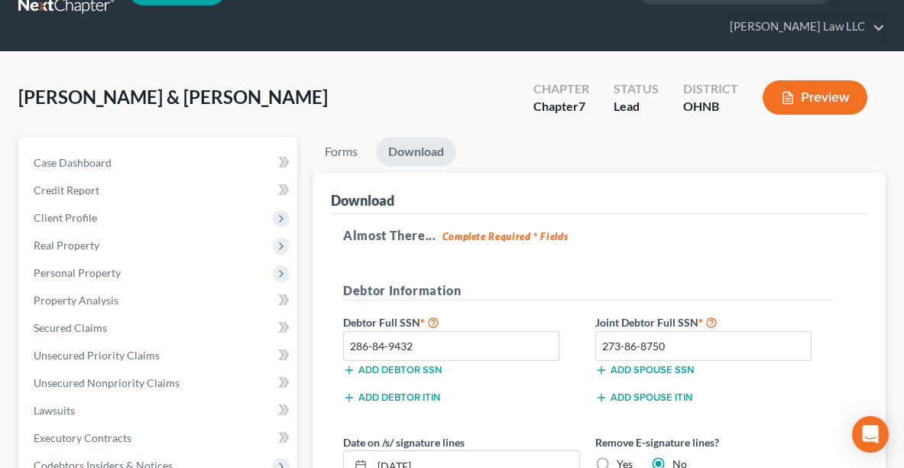
scroll to position [41, 0]
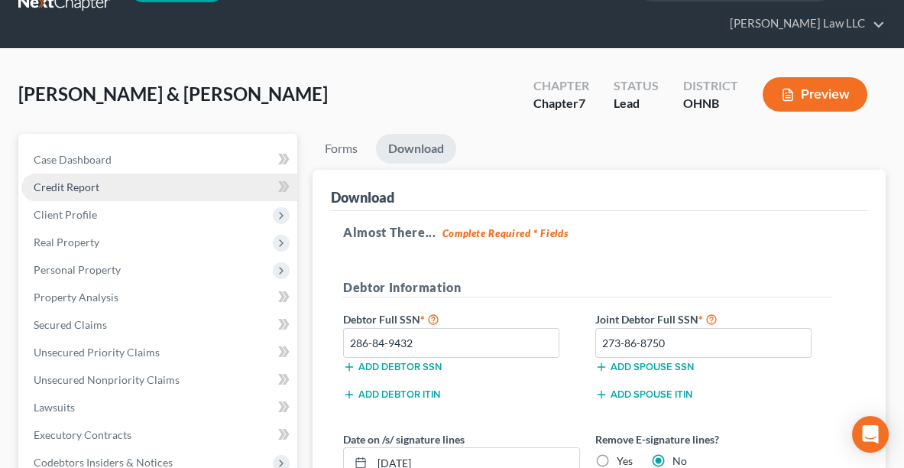
click at [83, 191] on span "Credit Report" at bounding box center [67, 186] width 66 height 13
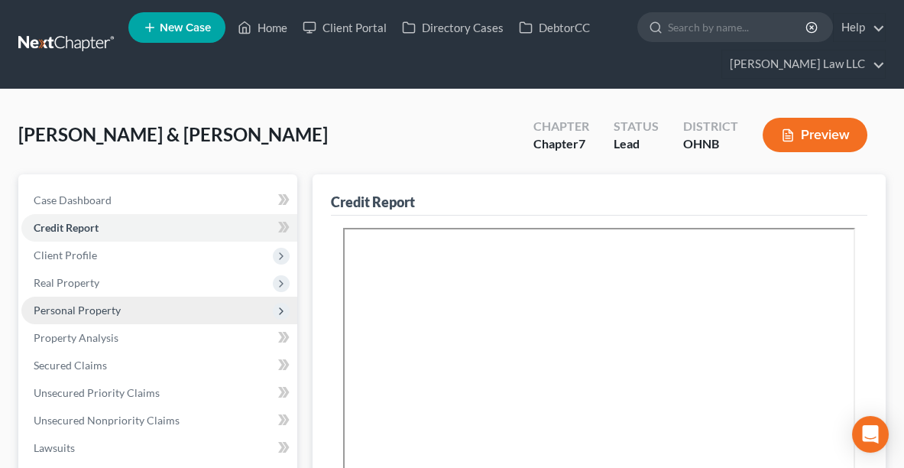
click at [45, 297] on span "Personal Property" at bounding box center [159, 311] width 276 height 28
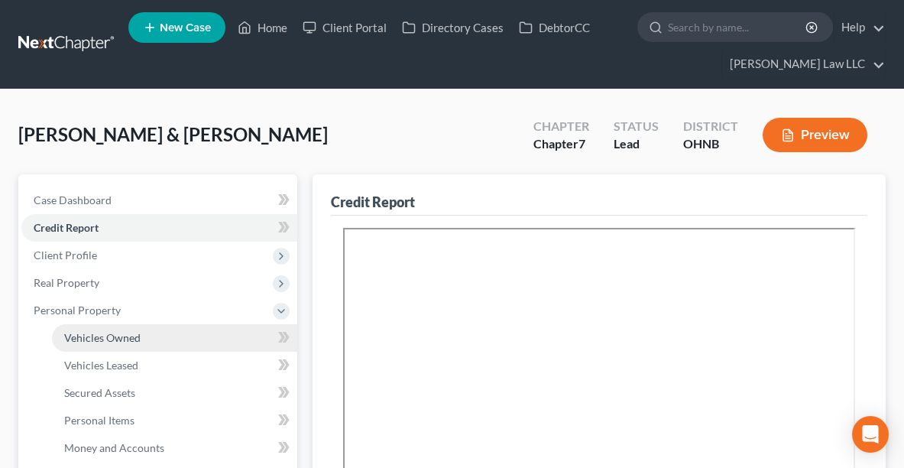
click at [136, 345] on link "Vehicles Owned" at bounding box center [174, 338] width 245 height 28
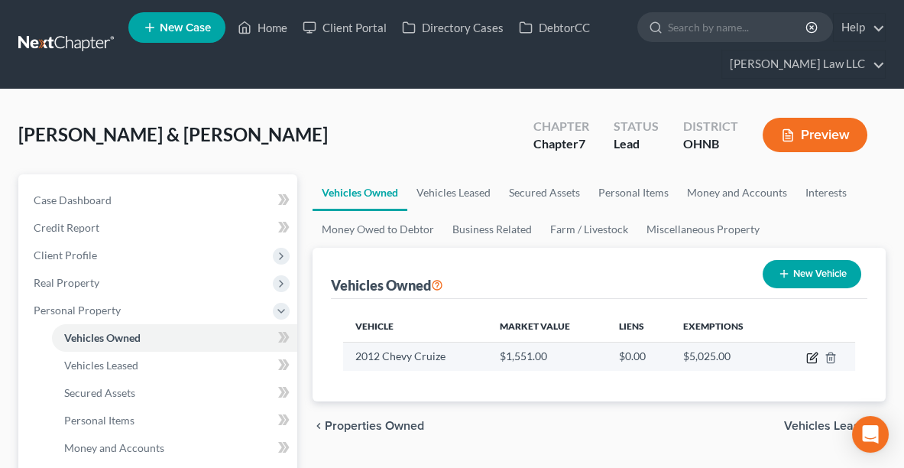
click at [807, 358] on icon "button" at bounding box center [811, 358] width 9 height 9
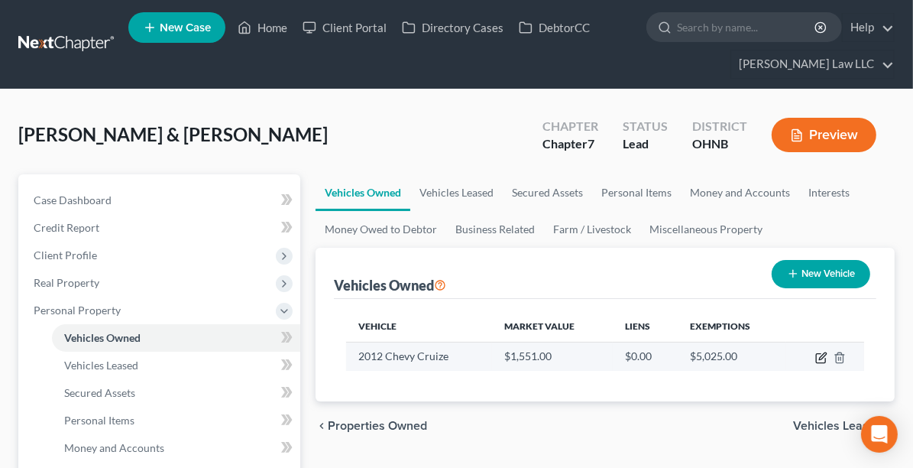
select select "0"
select select "14"
select select "3"
select select "2"
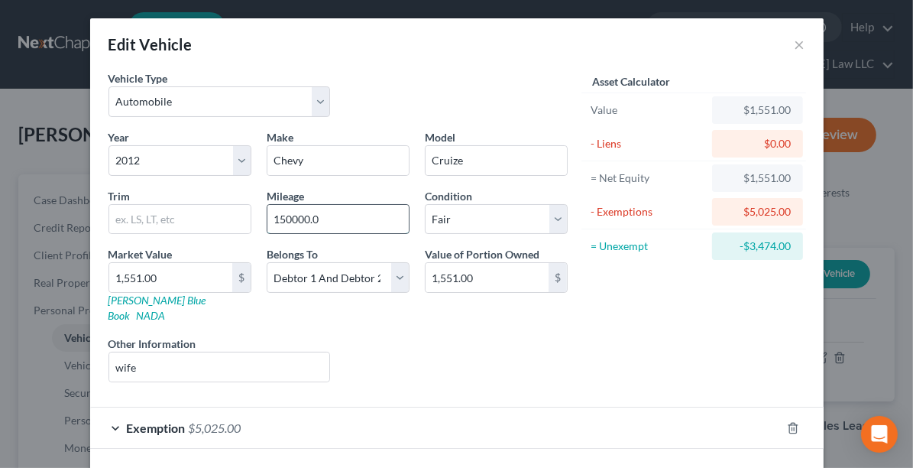
click at [353, 214] on input "150000.0" at bounding box center [338, 219] width 141 height 29
type input "150000"
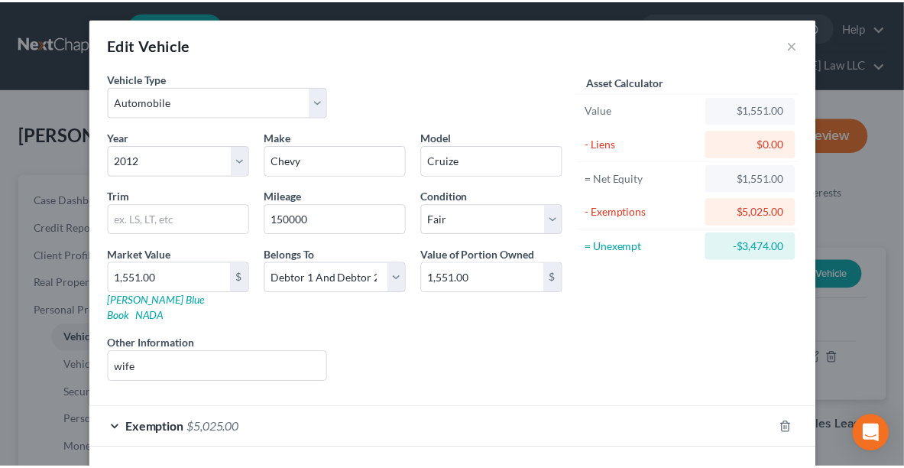
scroll to position [45, 0]
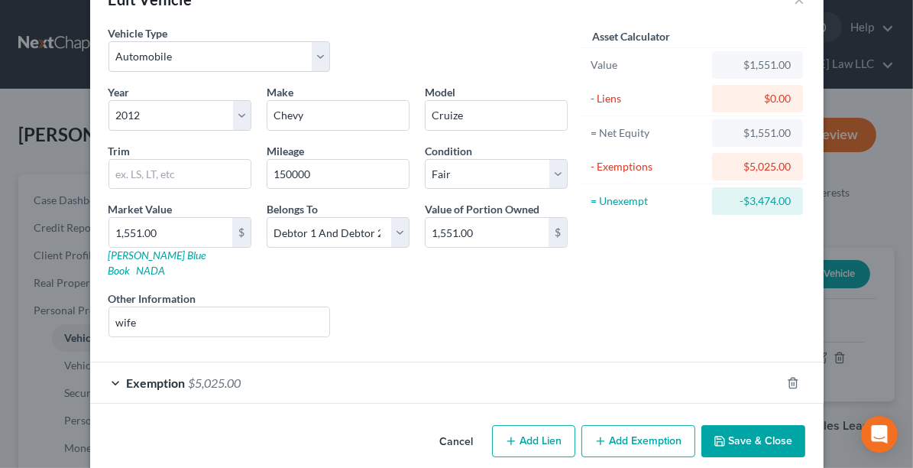
click at [740, 427] on button "Save & Close" at bounding box center [754, 441] width 104 height 32
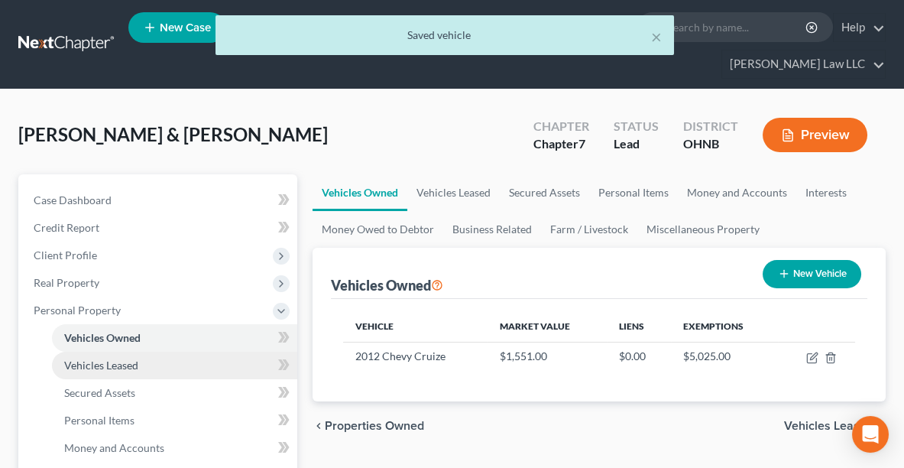
click at [91, 361] on span "Vehicles Leased" at bounding box center [101, 364] width 74 height 13
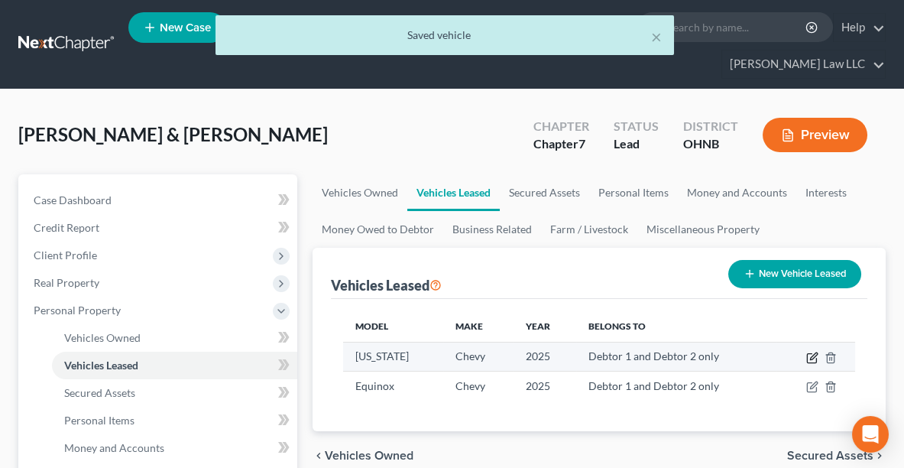
click at [813, 356] on icon "button" at bounding box center [812, 358] width 12 height 12
select select "0"
select select "1"
select select "2"
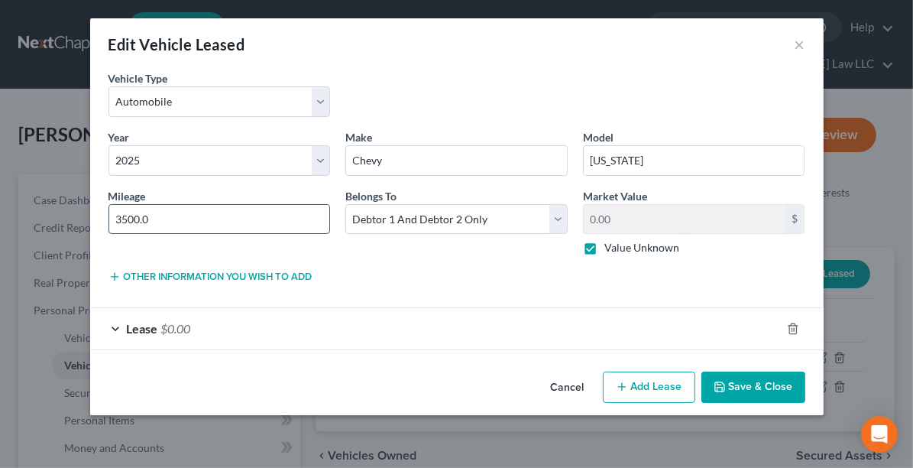
click at [230, 219] on input "3500.0" at bounding box center [219, 219] width 221 height 29
type input "3500"
click at [760, 393] on button "Save & Close" at bounding box center [754, 387] width 104 height 32
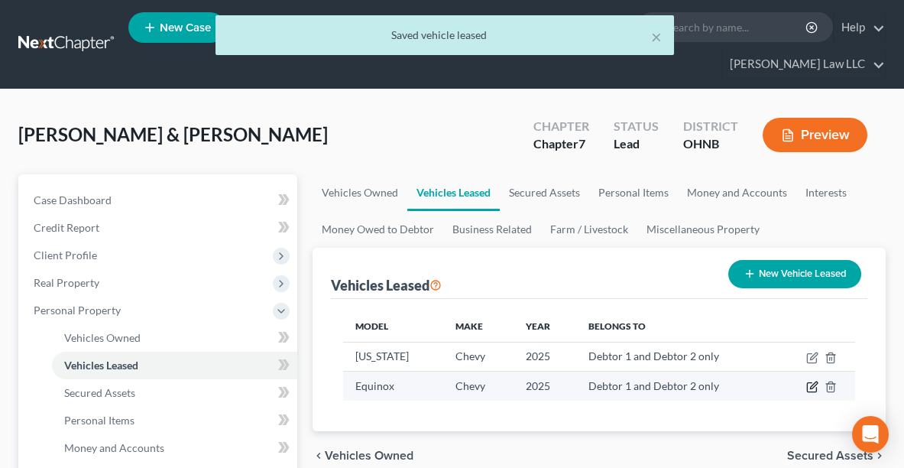
click at [813, 388] on icon "button" at bounding box center [812, 387] width 12 height 12
select select "0"
select select "1"
select select "2"
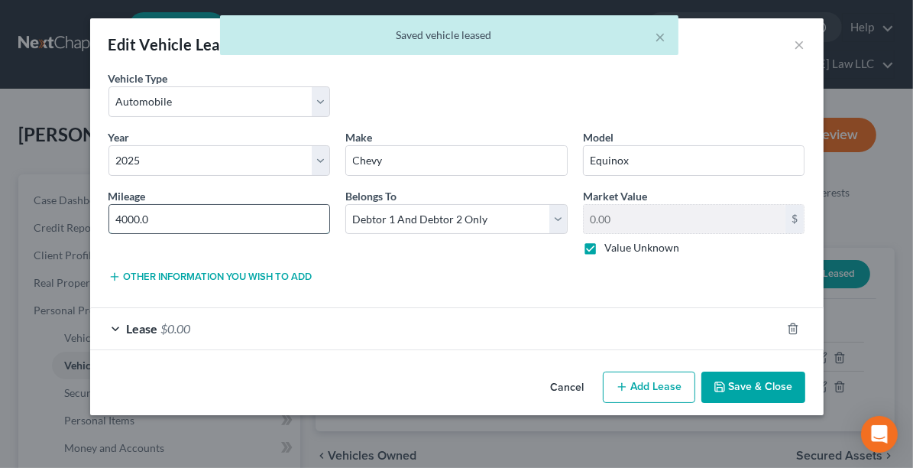
click at [211, 212] on input "4000.0" at bounding box center [219, 219] width 221 height 29
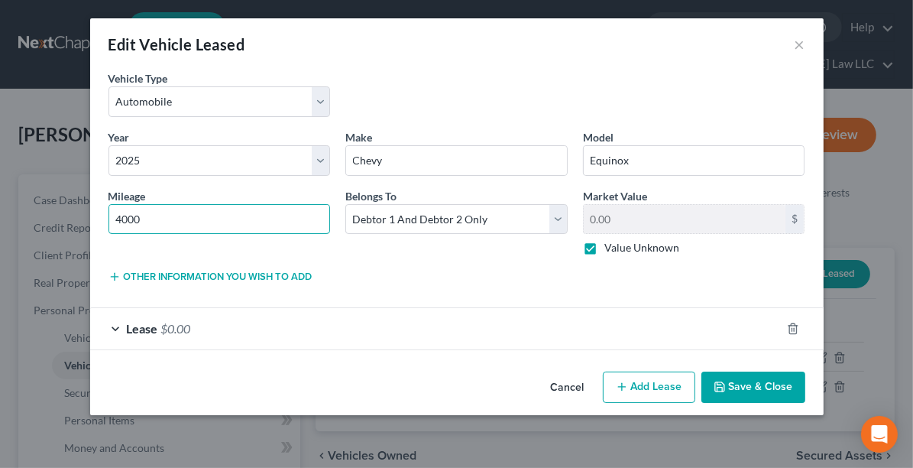
type input "4000"
click at [774, 379] on button "Save & Close" at bounding box center [754, 387] width 104 height 32
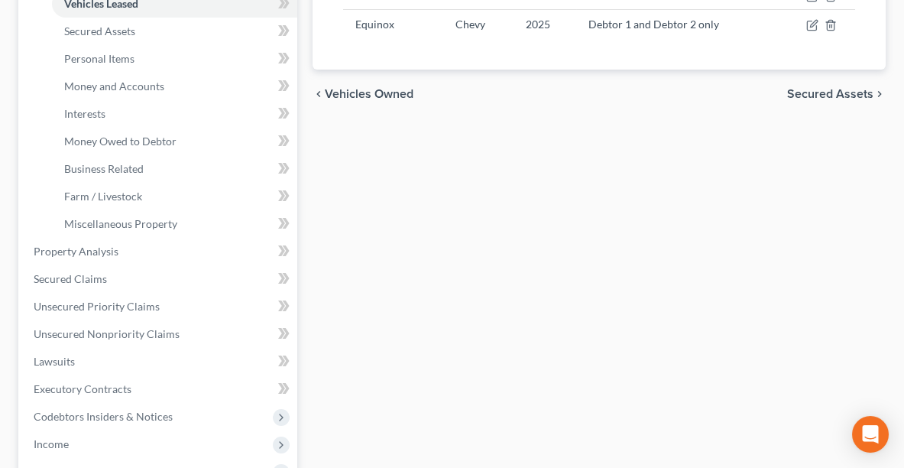
scroll to position [162, 0]
